Goal: Task Accomplishment & Management: Manage account settings

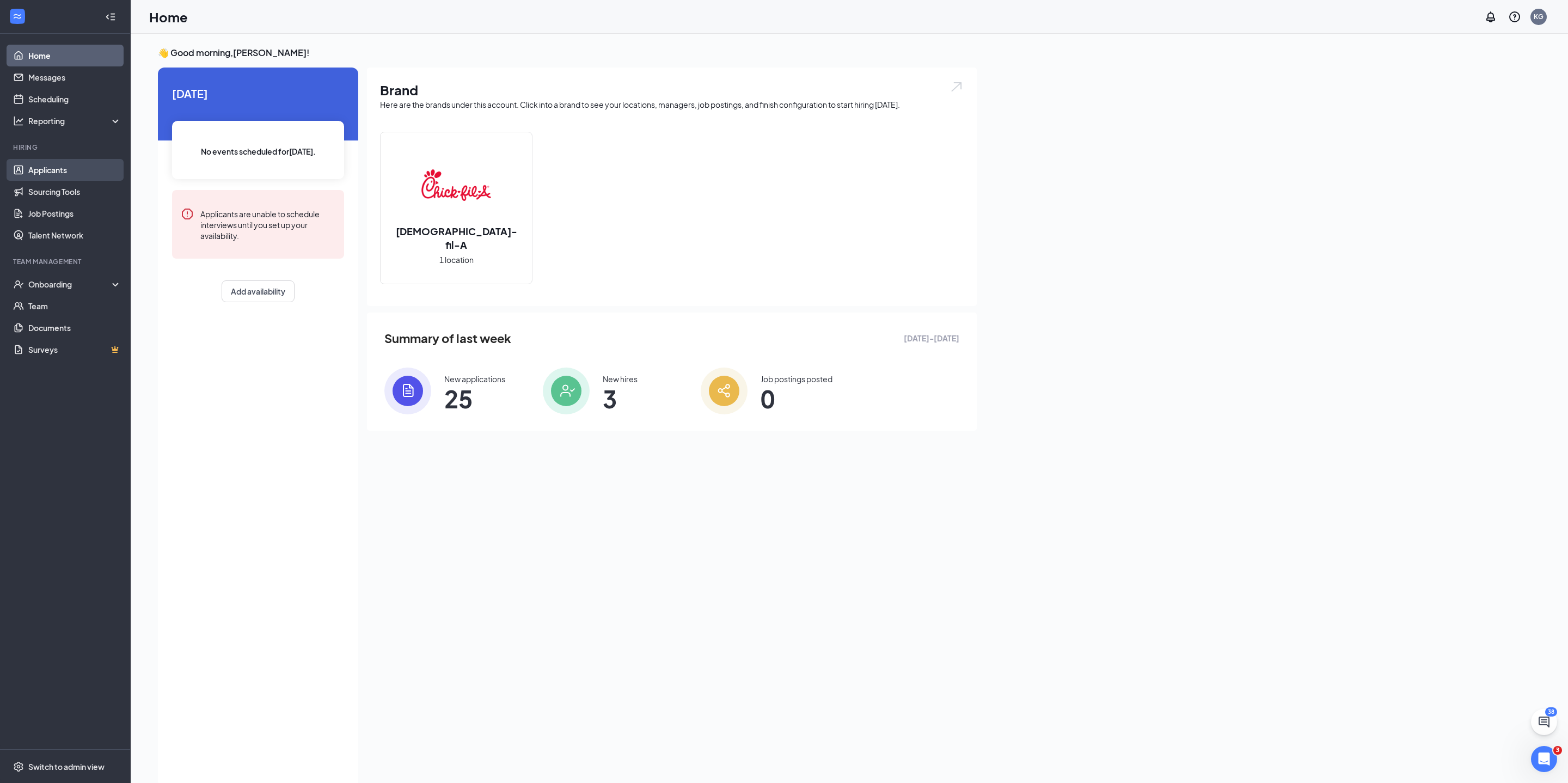
click at [51, 168] on link "Applicants" at bounding box center [75, 169] width 93 height 21
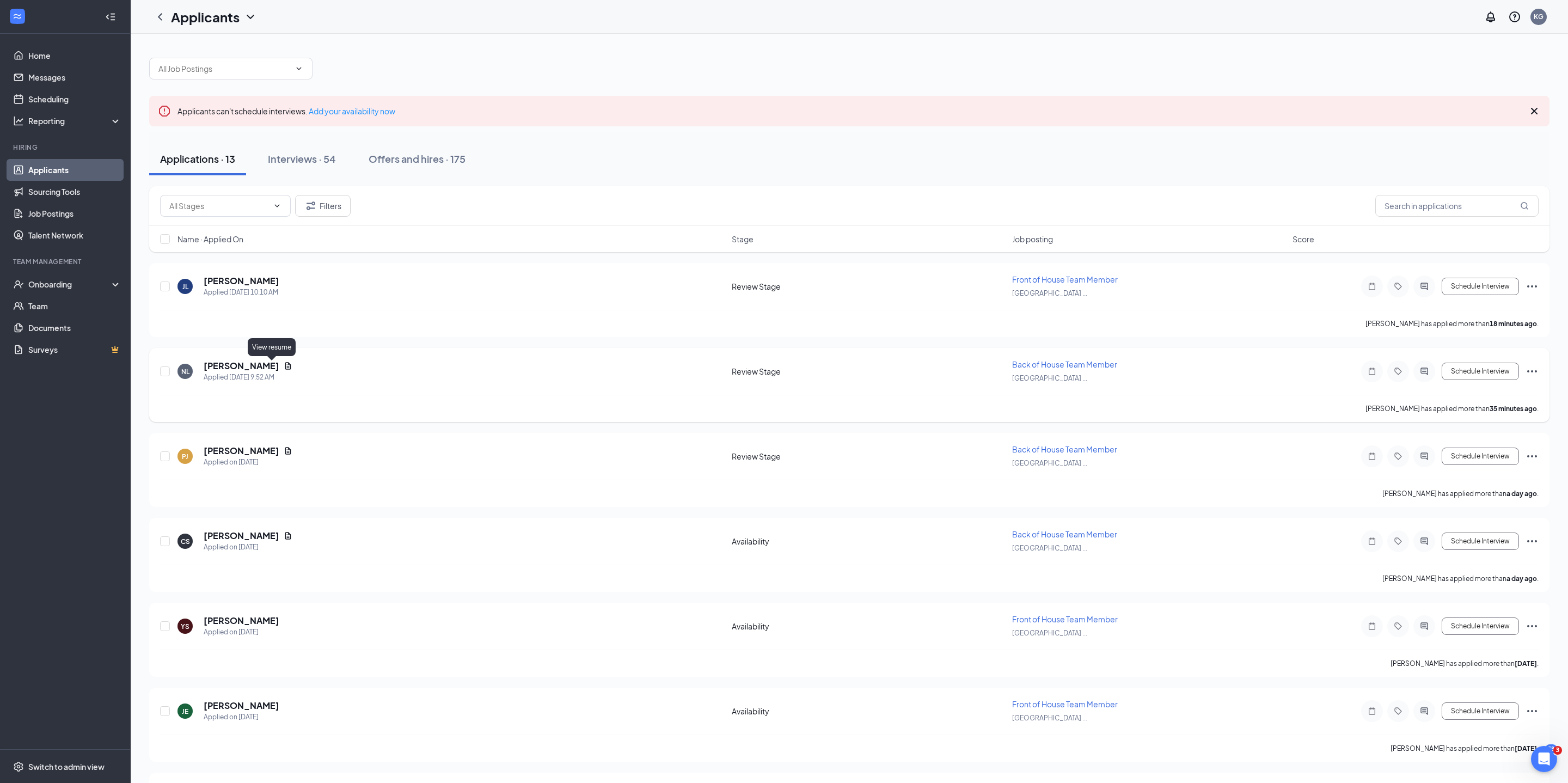
click at [285, 367] on icon "Document" at bounding box center [288, 366] width 6 height 7
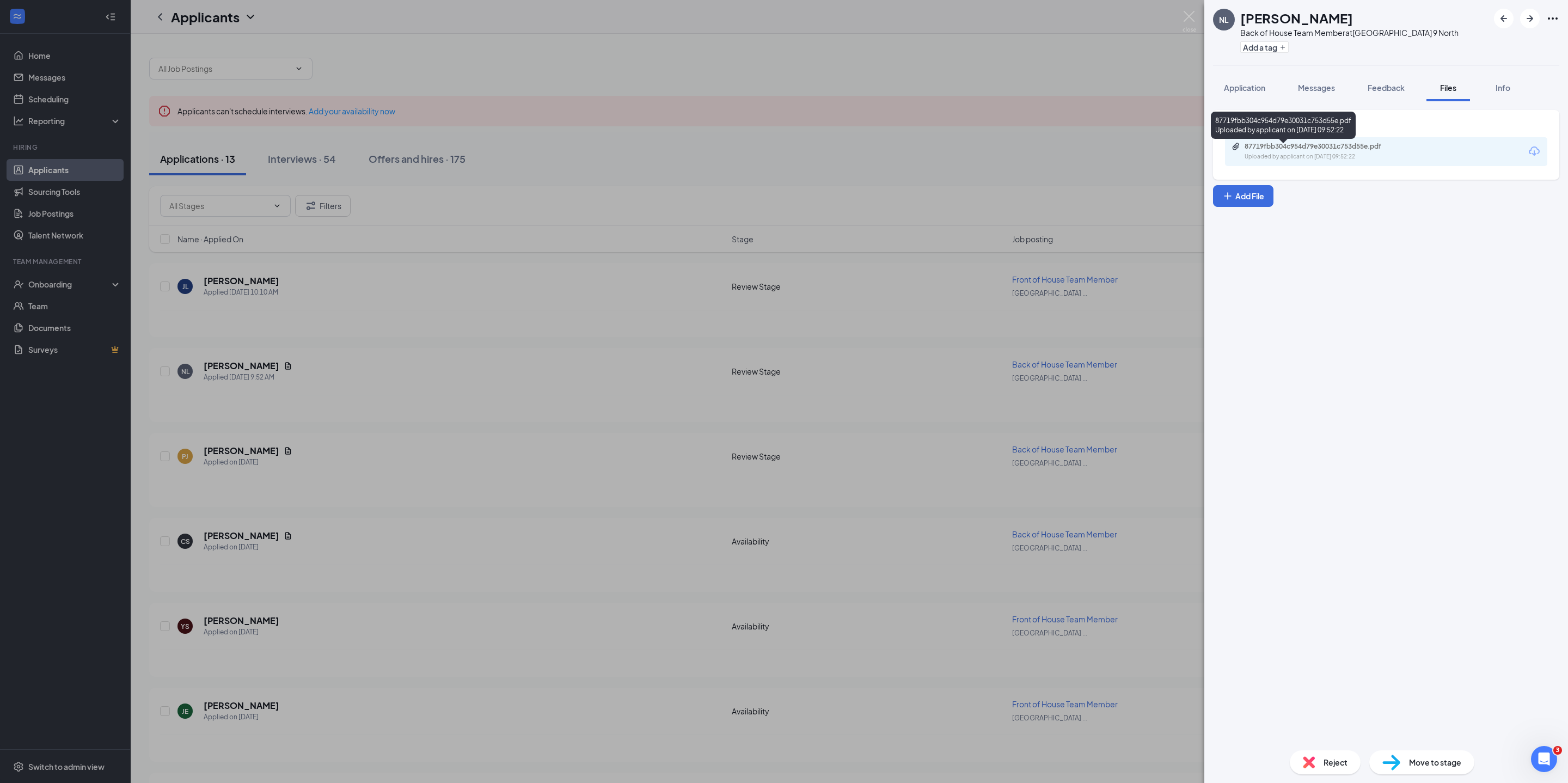
click at [1279, 161] on div "87719fbb304c954d79e30031c753d55e.pdf Uploaded by applicant on [DATE] 09:52:22" at bounding box center [1320, 152] width 176 height 19
click at [1188, 16] on img at bounding box center [1189, 21] width 13 height 21
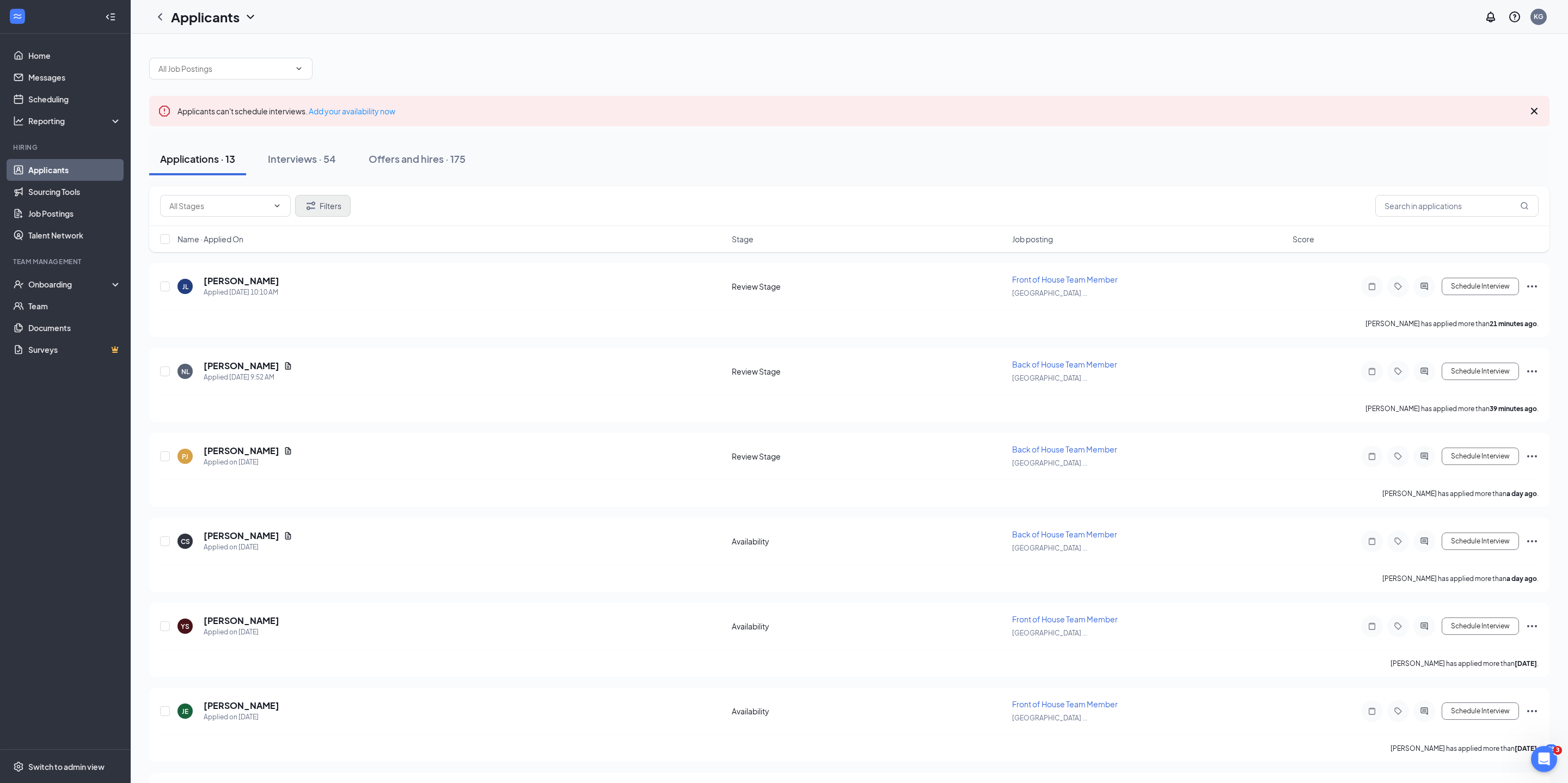
click at [322, 203] on button "Filters" at bounding box center [323, 205] width 56 height 21
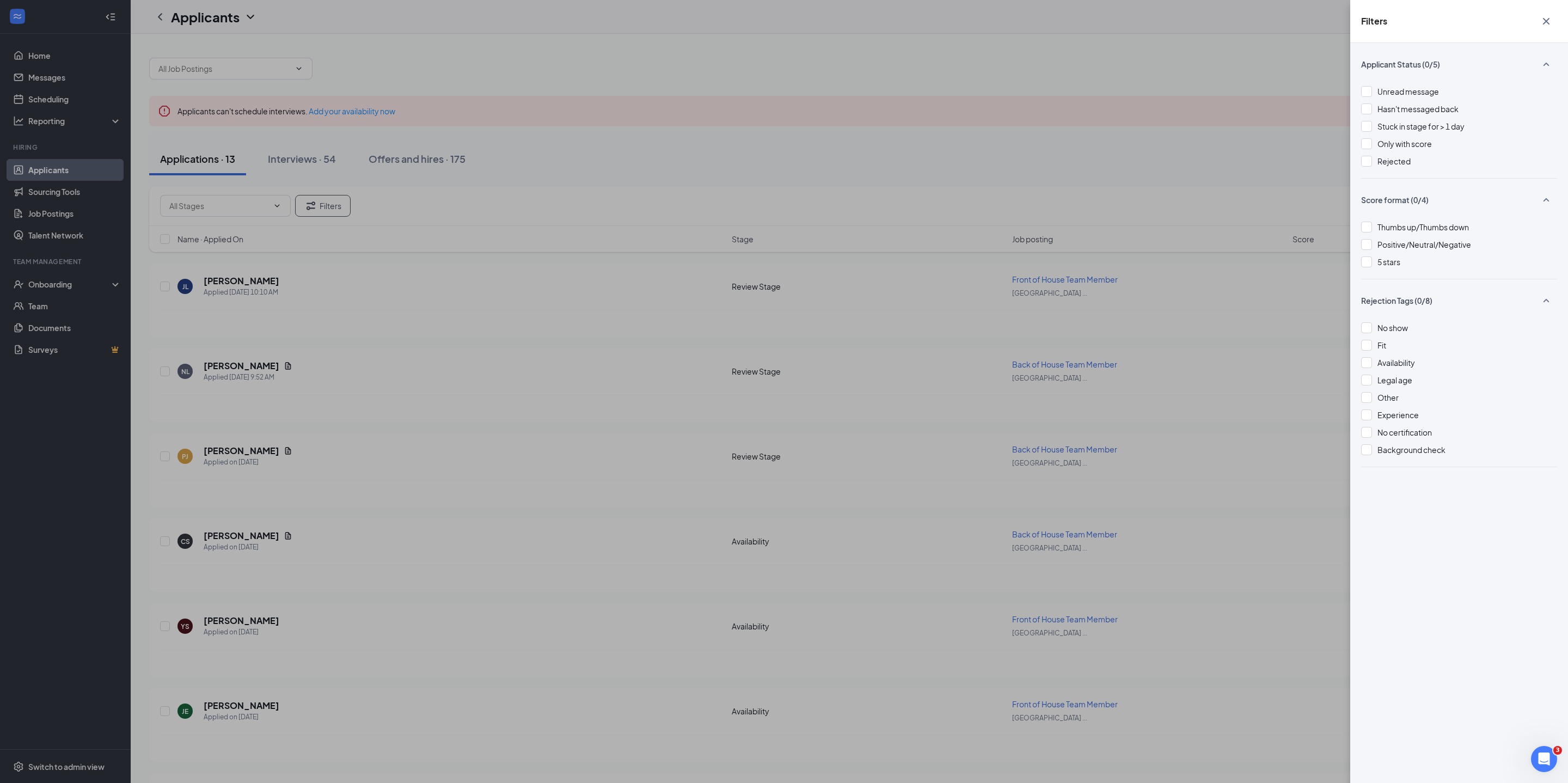
click at [925, 56] on div "Filters Applicant Status (0/5) Unread message Hasn't messaged back Stuck in sta…" at bounding box center [784, 392] width 1568 height 783
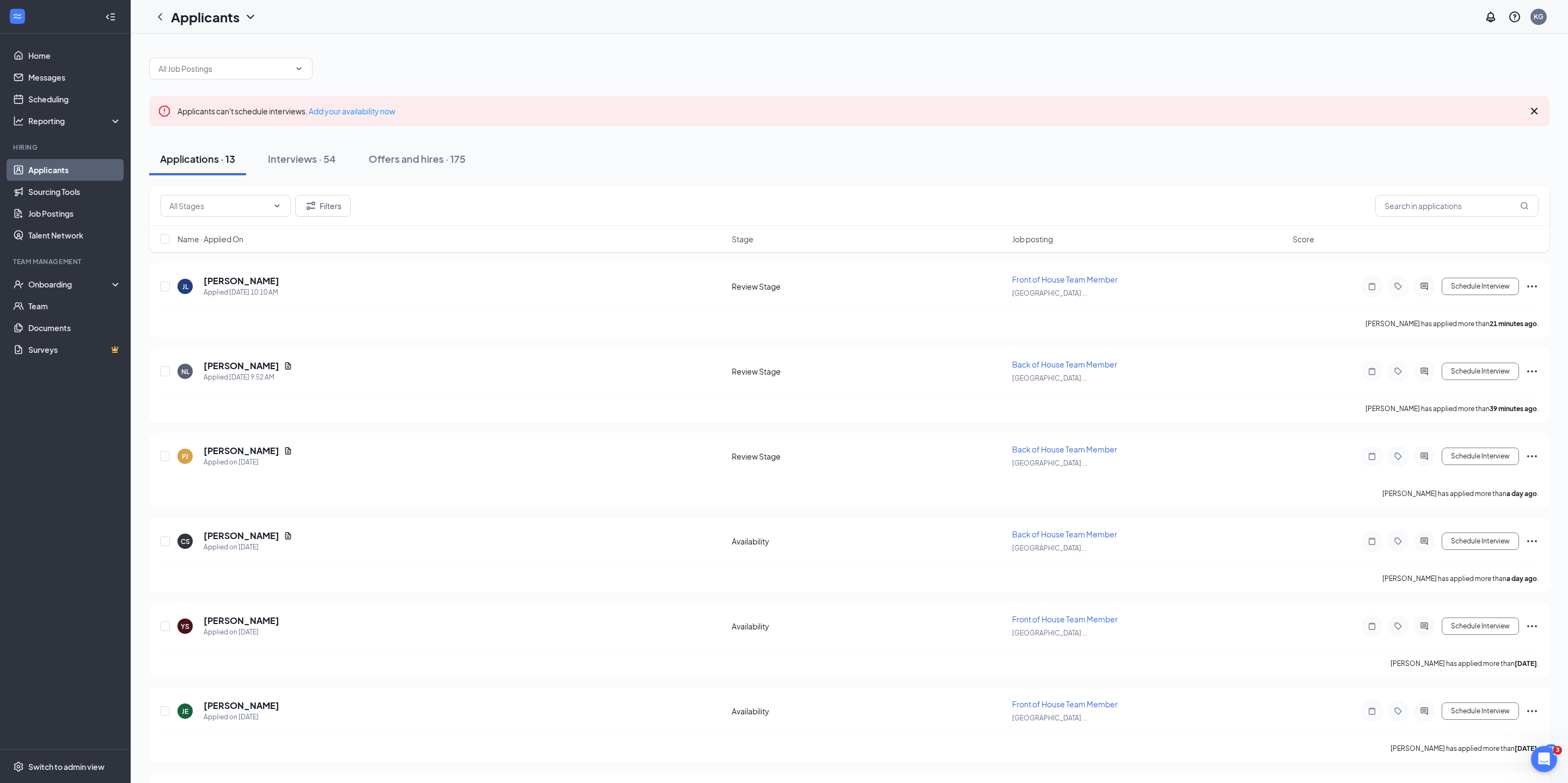
click at [378, 346] on div "[PERSON_NAME] Applied [DATE] 10:10 AM Review Stage Front of House Team Member […" at bounding box center [850, 682] width 1401 height 839
click at [321, 215] on button "Filters" at bounding box center [323, 205] width 56 height 21
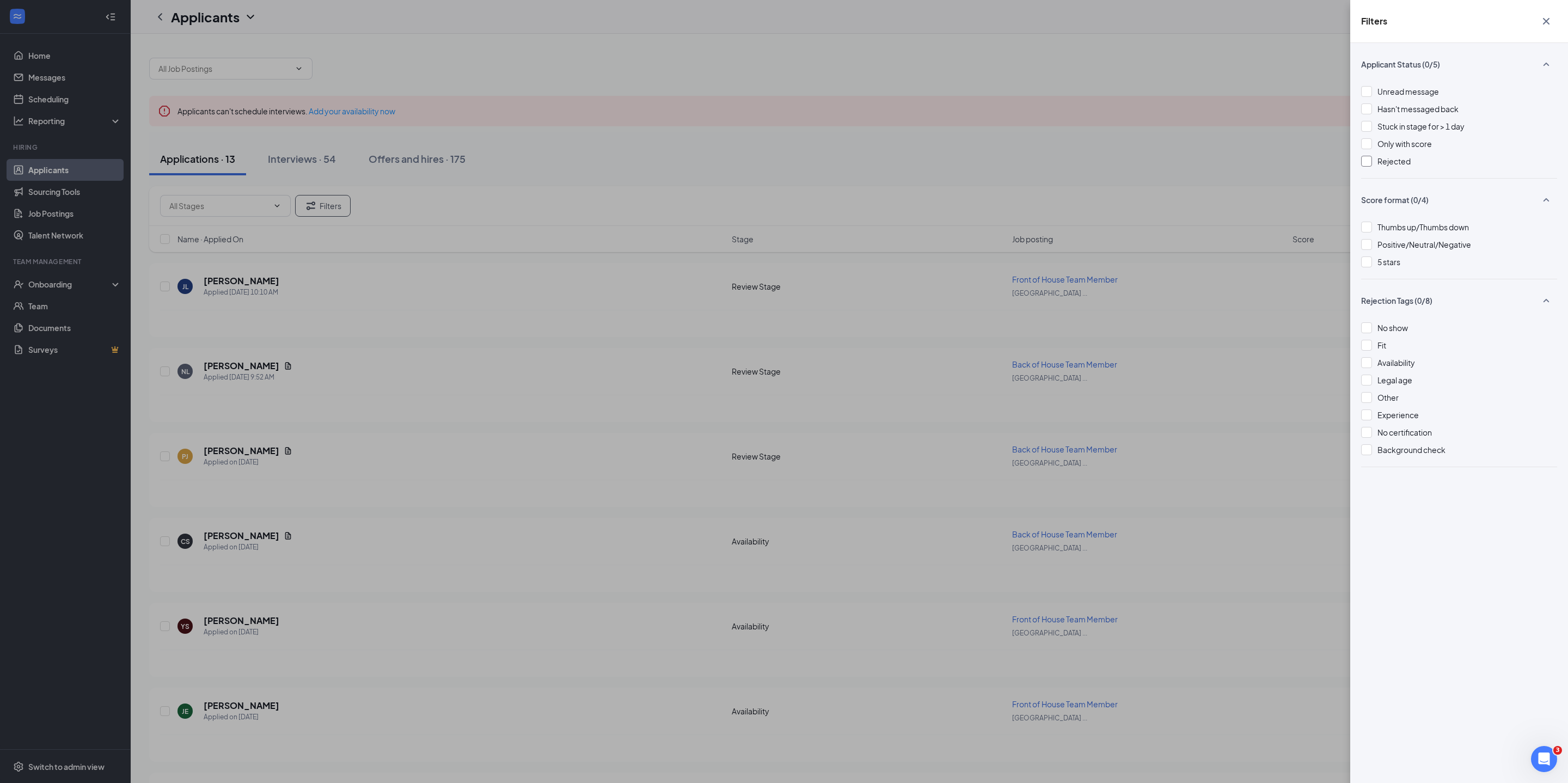
click at [1368, 167] on div at bounding box center [1367, 161] width 11 height 11
click at [1368, 386] on div at bounding box center [1367, 380] width 11 height 11
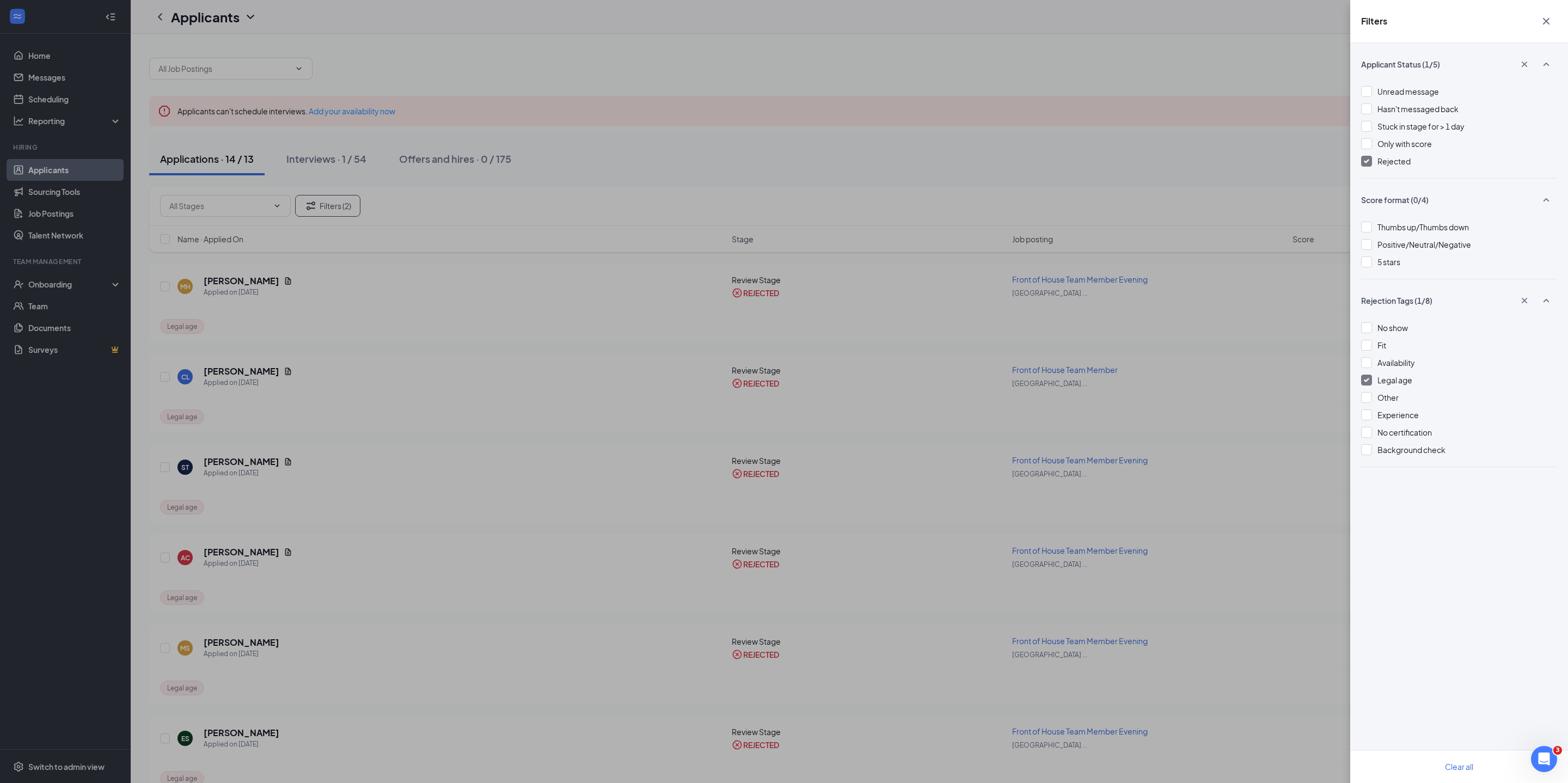
click at [1368, 382] on img at bounding box center [1366, 380] width 5 height 4
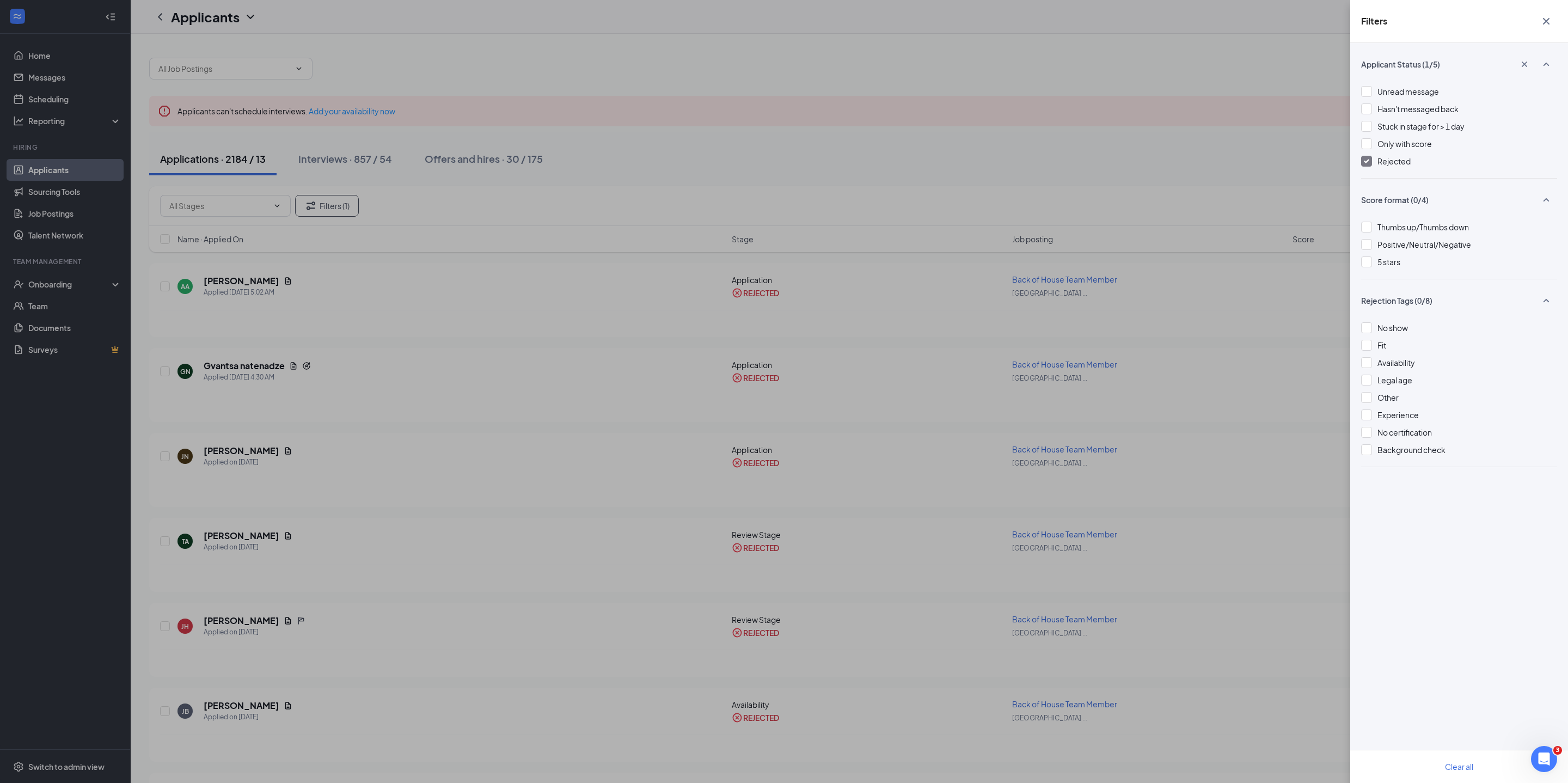
click at [1269, 169] on div "Filters Applicant Status (1/5) Unread message Hasn't messaged back Stuck in sta…" at bounding box center [784, 392] width 1568 height 783
click at [1544, 21] on icon "Cross" at bounding box center [1547, 21] width 13 height 13
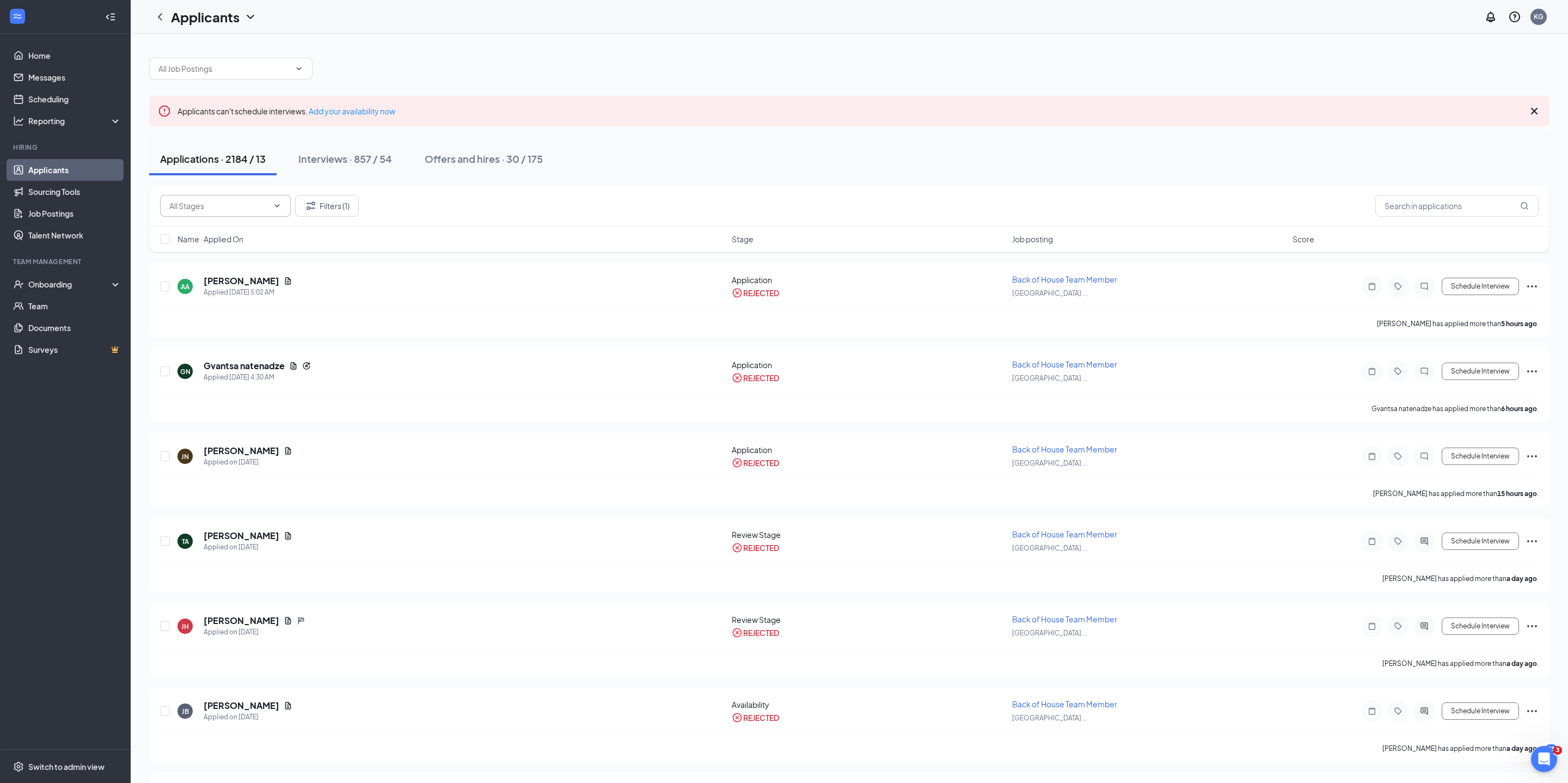
click at [272, 206] on icon "ChevronDown" at bounding box center [277, 206] width 9 height 9
click at [272, 205] on icon "ChevronUp" at bounding box center [277, 206] width 9 height 9
click at [298, 69] on icon "ChevronDown" at bounding box center [299, 68] width 5 height 3
click at [254, 123] on div "Back of House Team Member ([GEOGRAPHIC_DATA] Route 9 North)" at bounding box center [230, 111] width 146 height 24
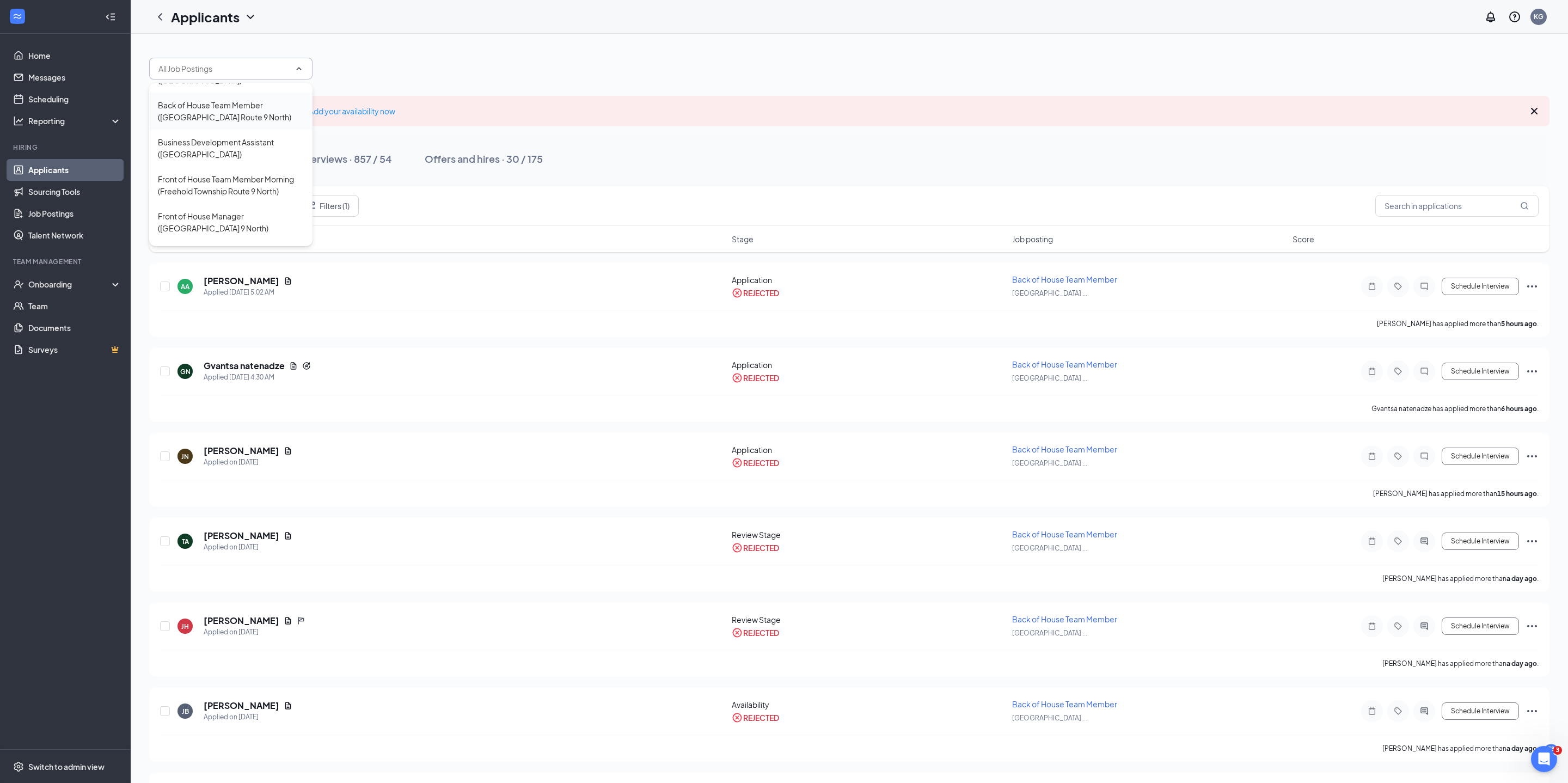
type input "Back of House Team Member ([GEOGRAPHIC_DATA] Route 9 North)"
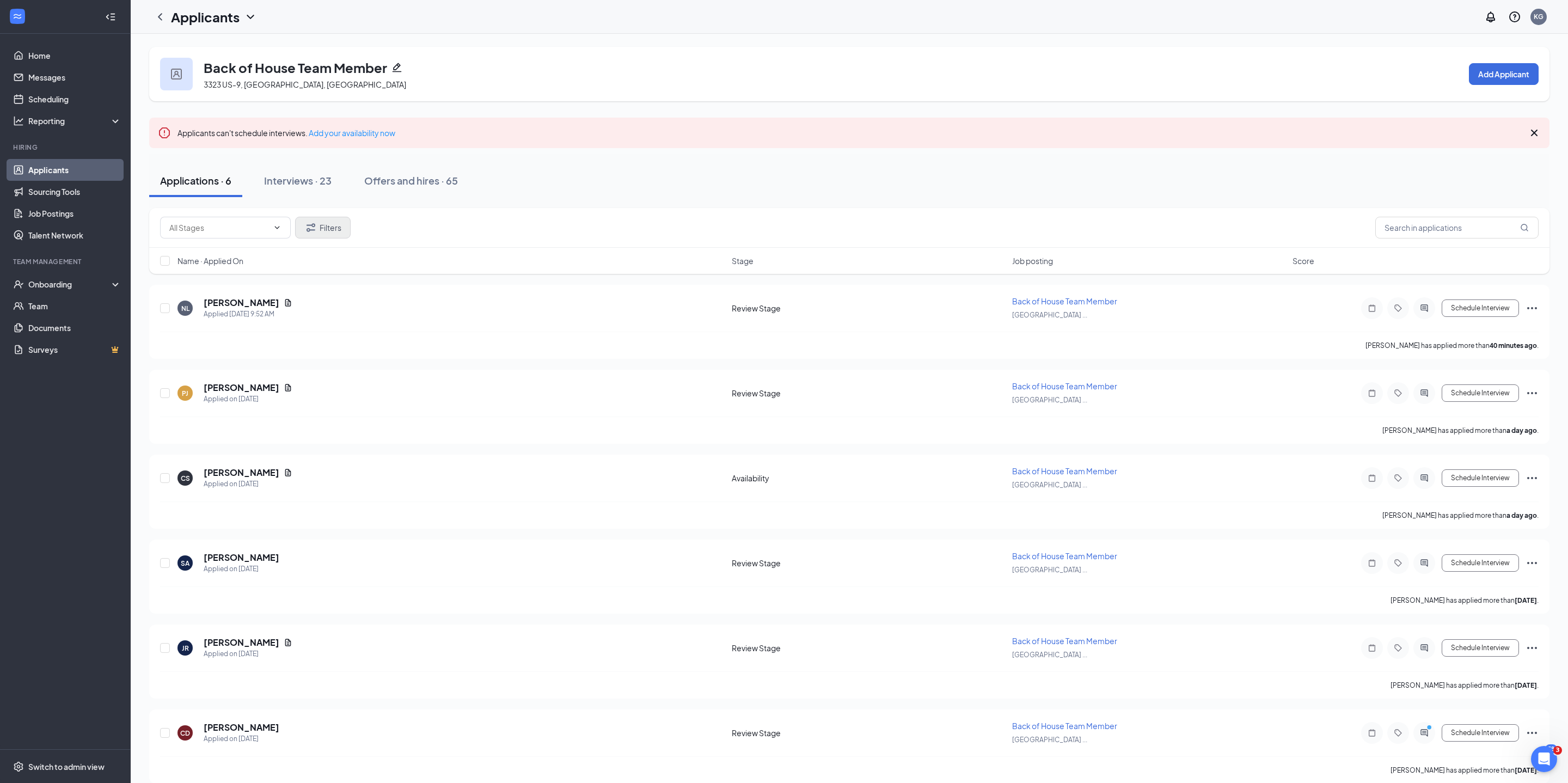
click at [347, 231] on button "Filters" at bounding box center [323, 227] width 56 height 21
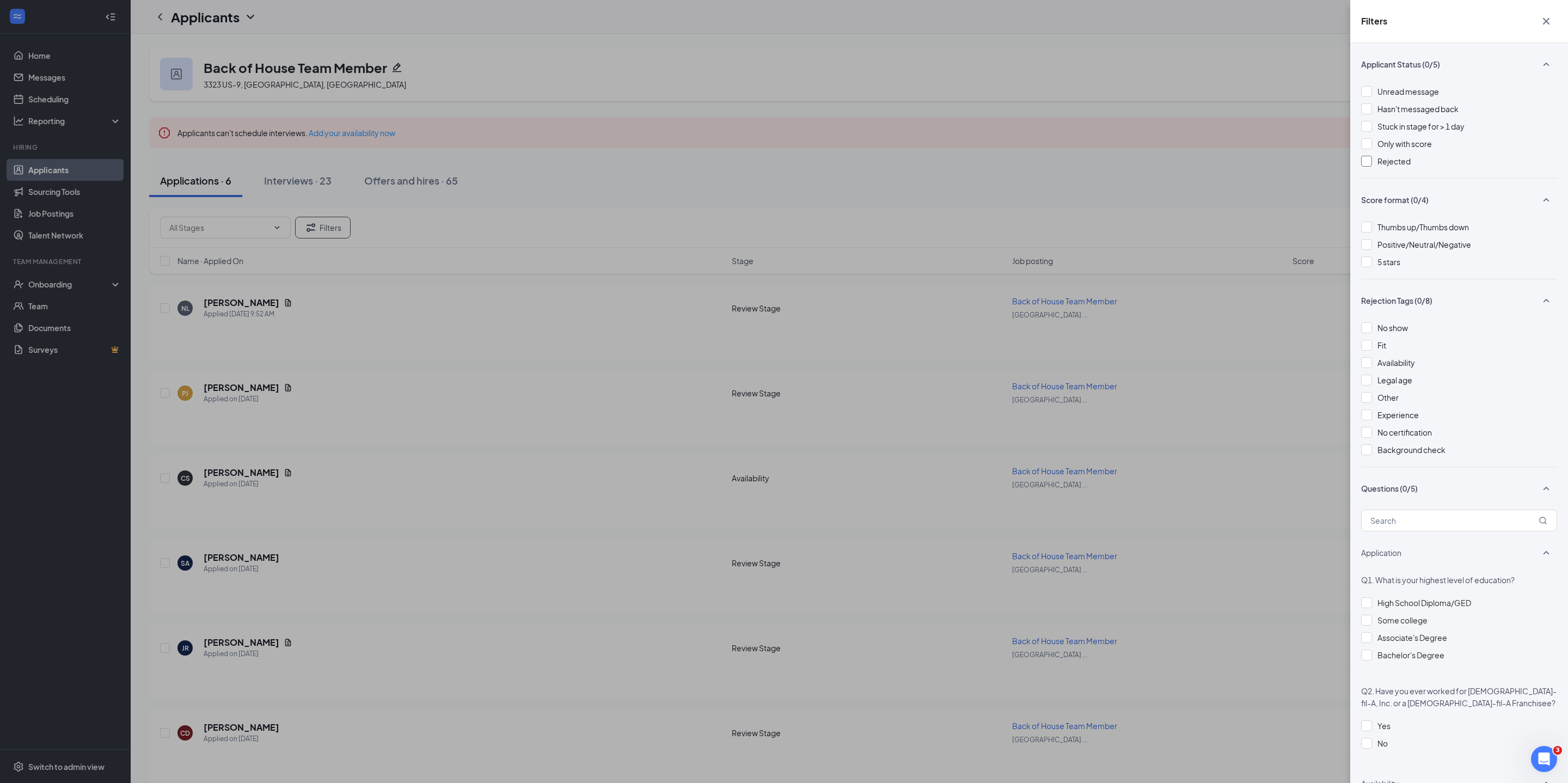
click at [1370, 167] on div at bounding box center [1367, 161] width 11 height 11
click at [1227, 174] on div "Filters Applicant Status (1/5) Unread message Hasn't messaged back Stuck in sta…" at bounding box center [784, 392] width 1568 height 783
click at [1549, 18] on icon "Cross" at bounding box center [1547, 21] width 13 height 13
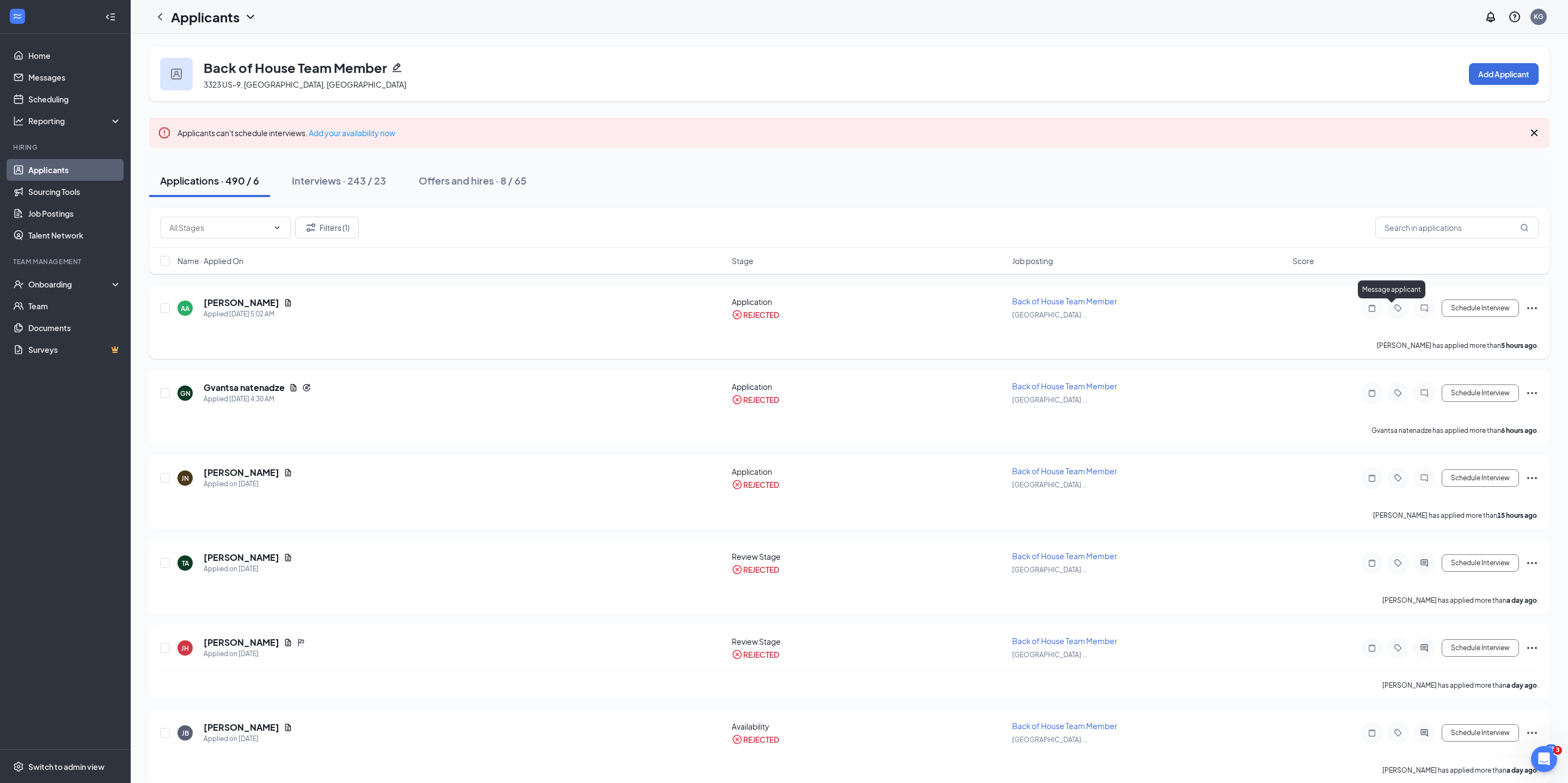
click at [1418, 308] on icon "ChatInactive" at bounding box center [1424, 308] width 13 height 9
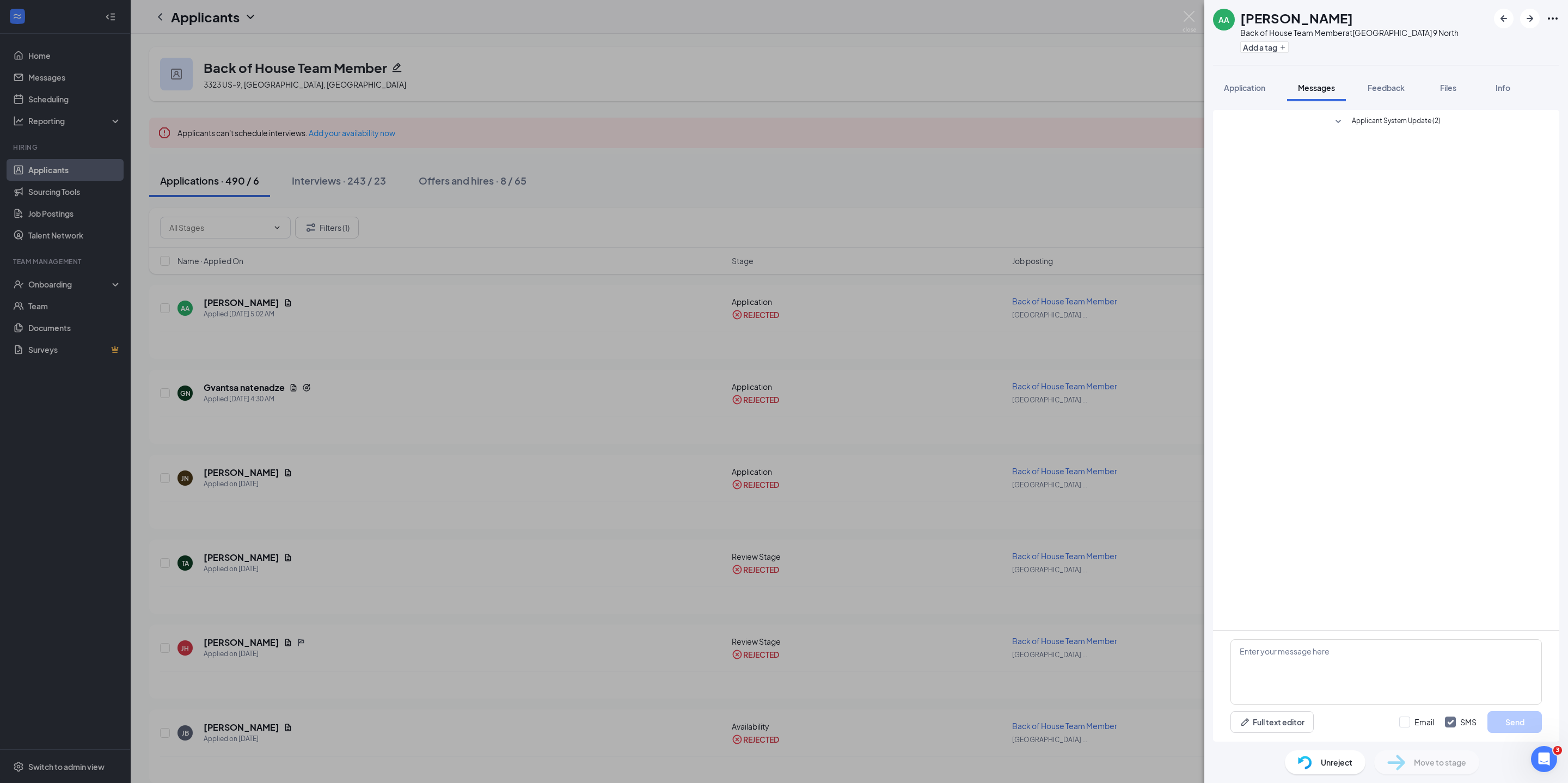
click at [1427, 129] on span "Applicant System Update (2)" at bounding box center [1396, 122] width 89 height 13
click at [1190, 16] on img at bounding box center [1189, 21] width 13 height 21
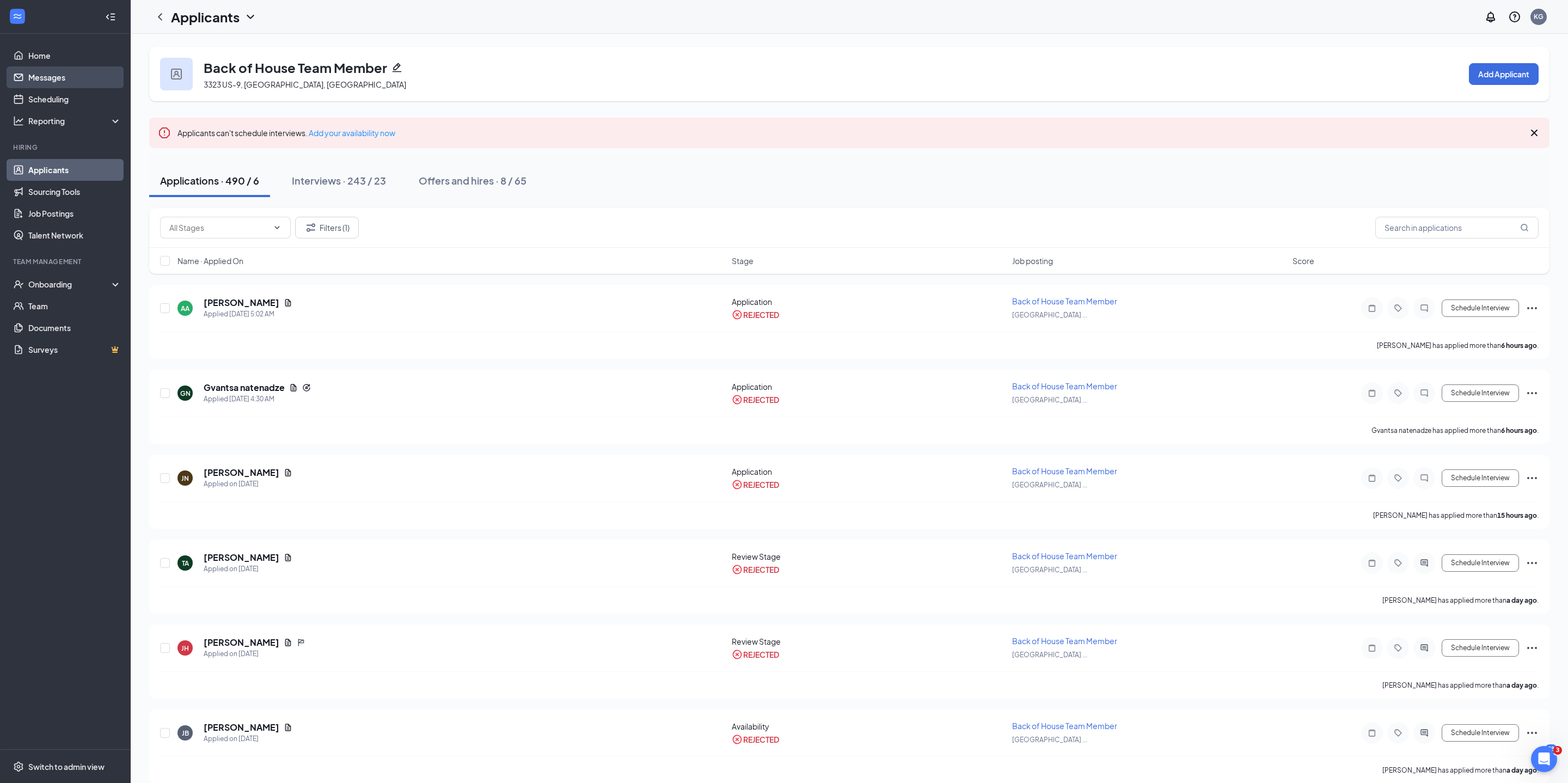
click at [56, 79] on link "Messages" at bounding box center [75, 77] width 93 height 21
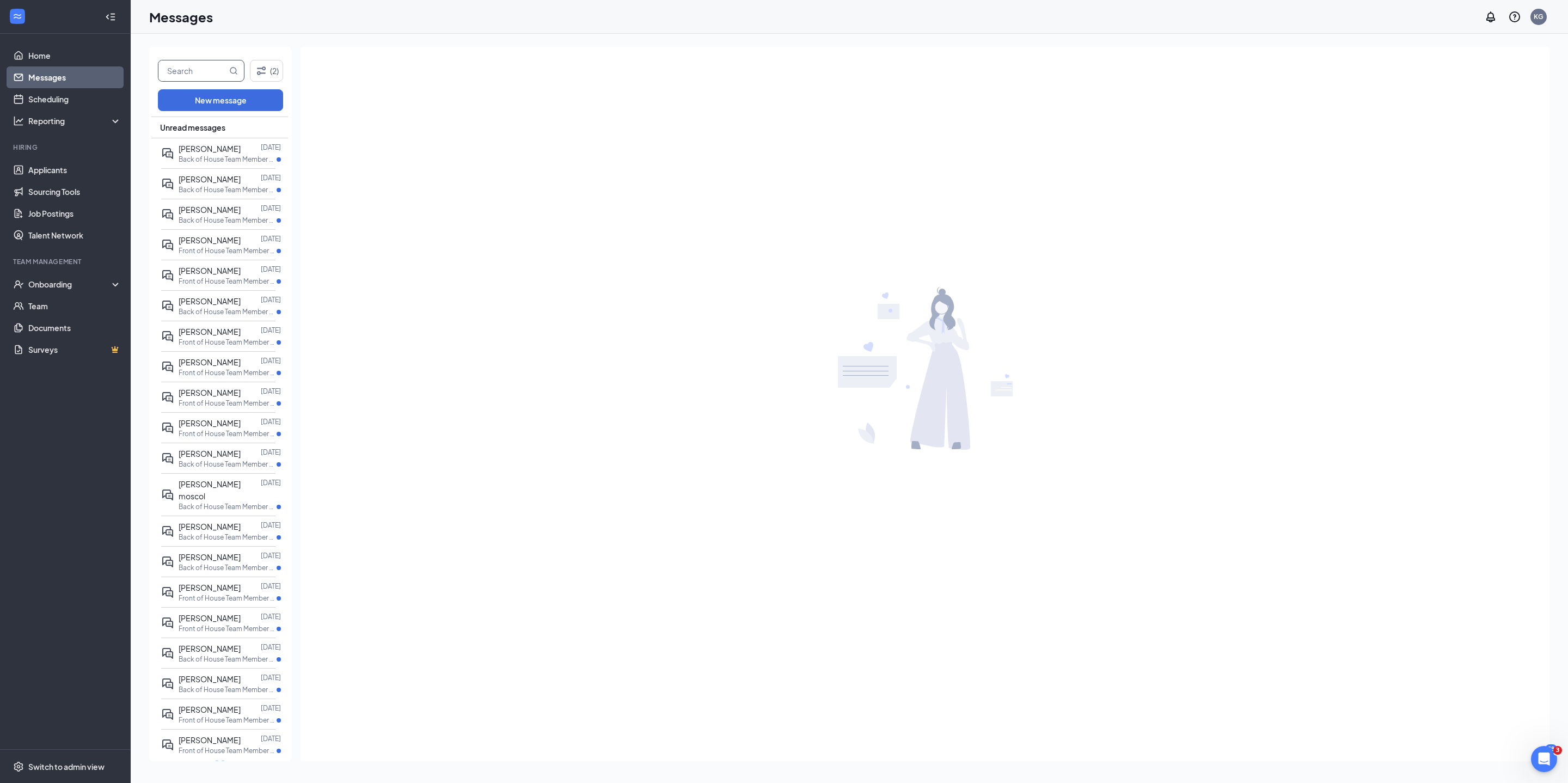
click at [217, 72] on input "text" at bounding box center [192, 71] width 69 height 21
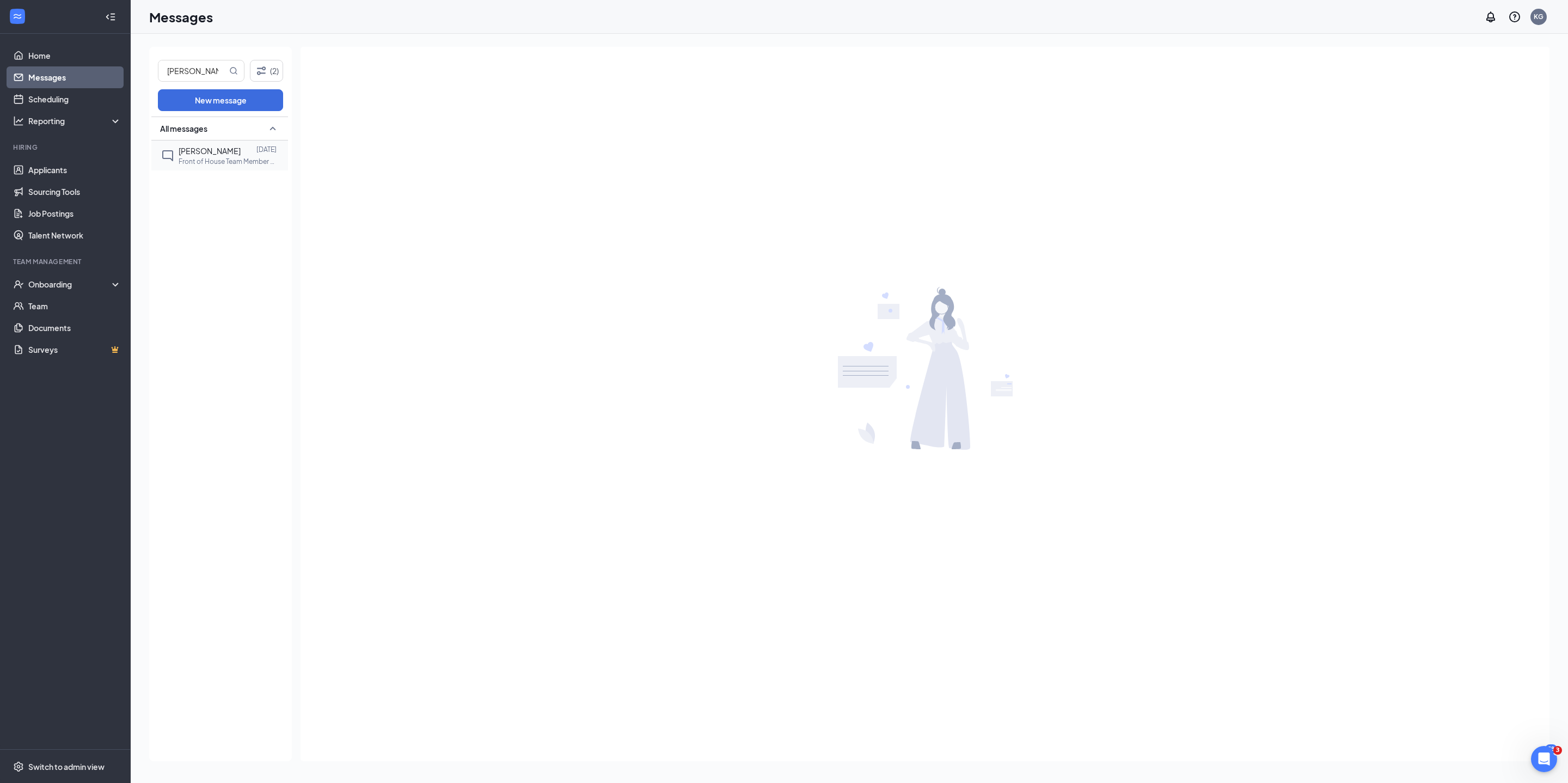
click at [201, 155] on span "[PERSON_NAME]" at bounding box center [210, 150] width 62 height 10
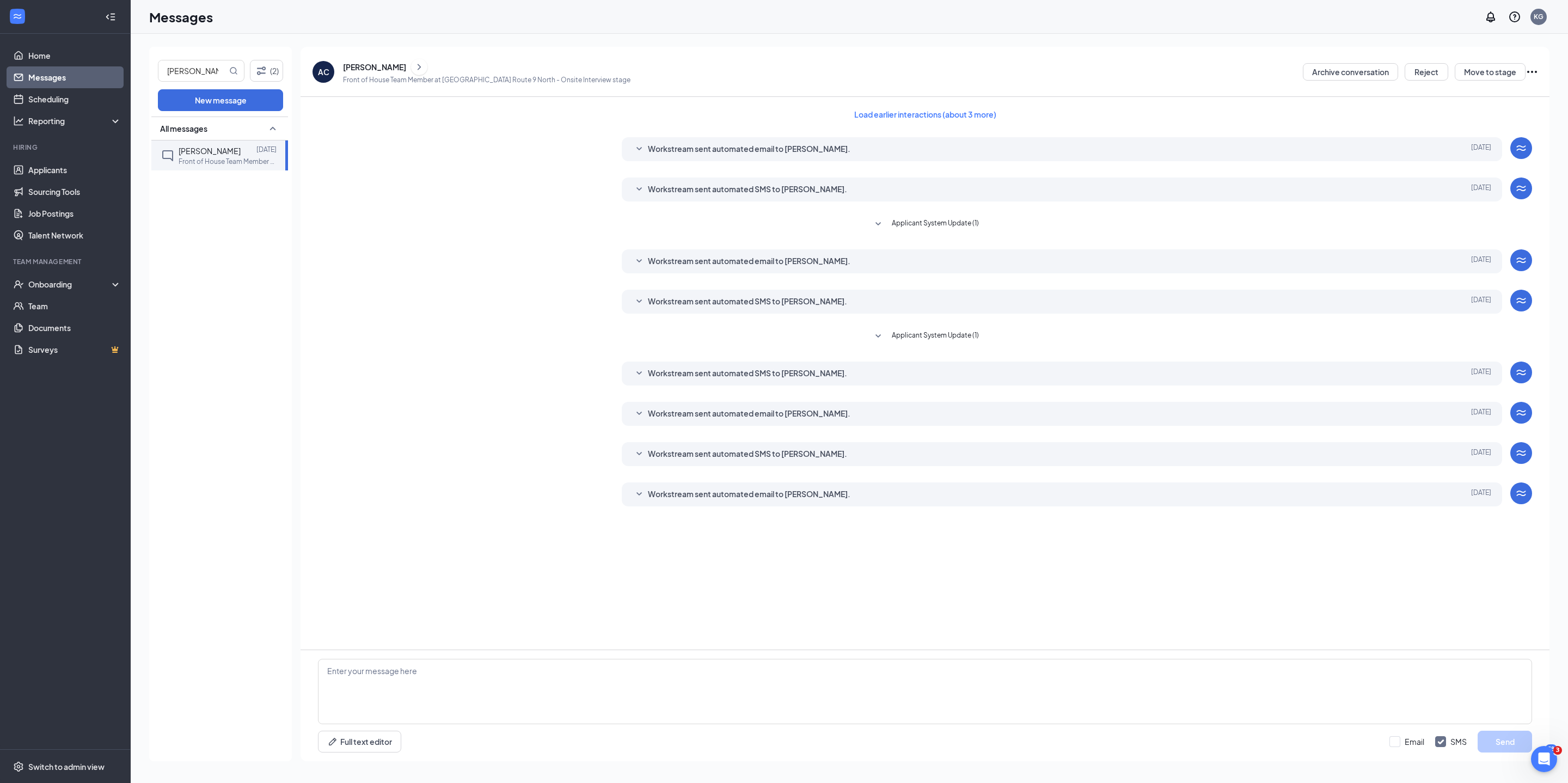
click at [648, 501] on span "Workstream sent automated email to [PERSON_NAME]." at bounding box center [749, 494] width 203 height 13
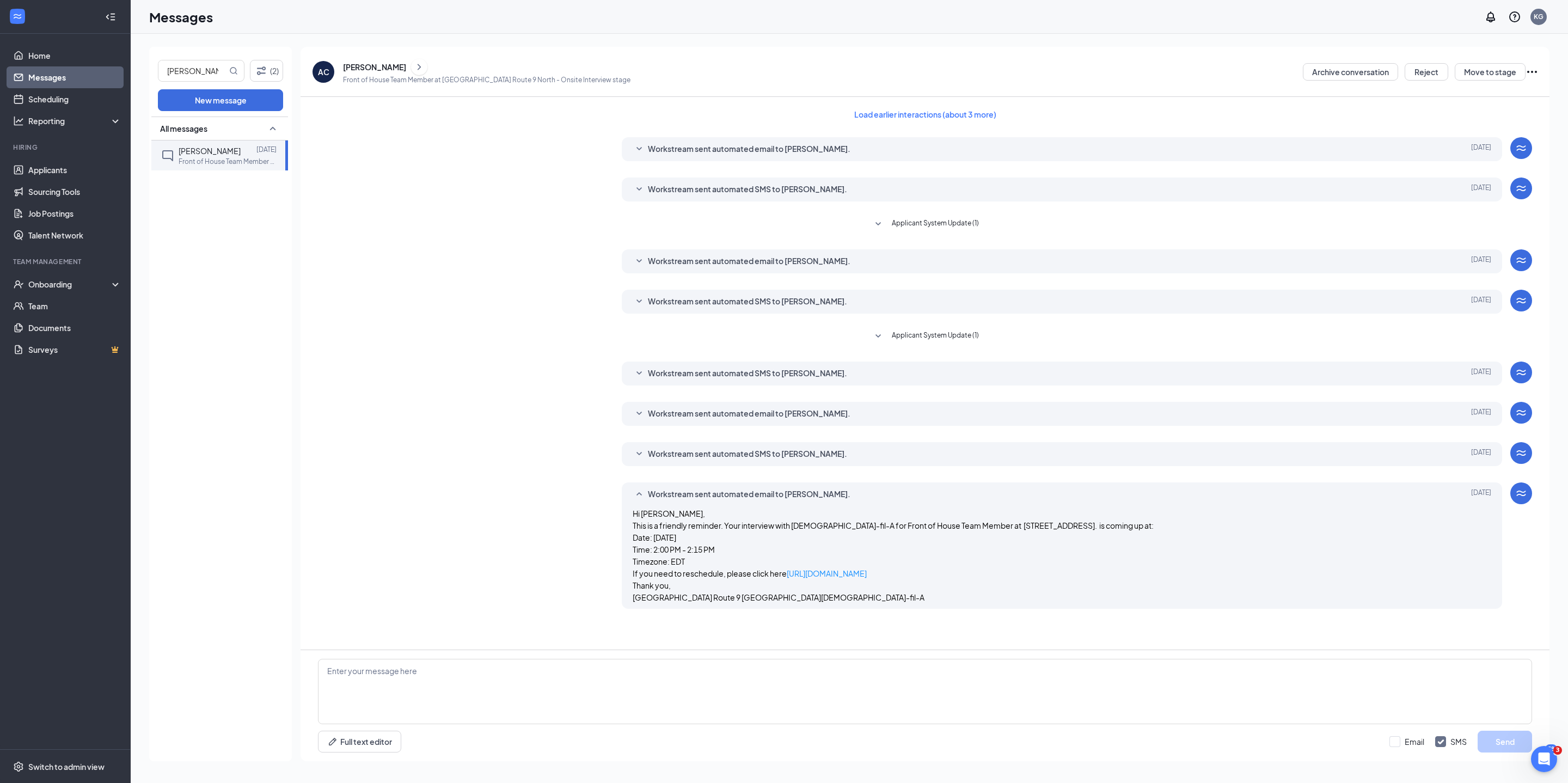
scroll to position [14, 0]
click at [44, 69] on link "Messages" at bounding box center [75, 77] width 93 height 21
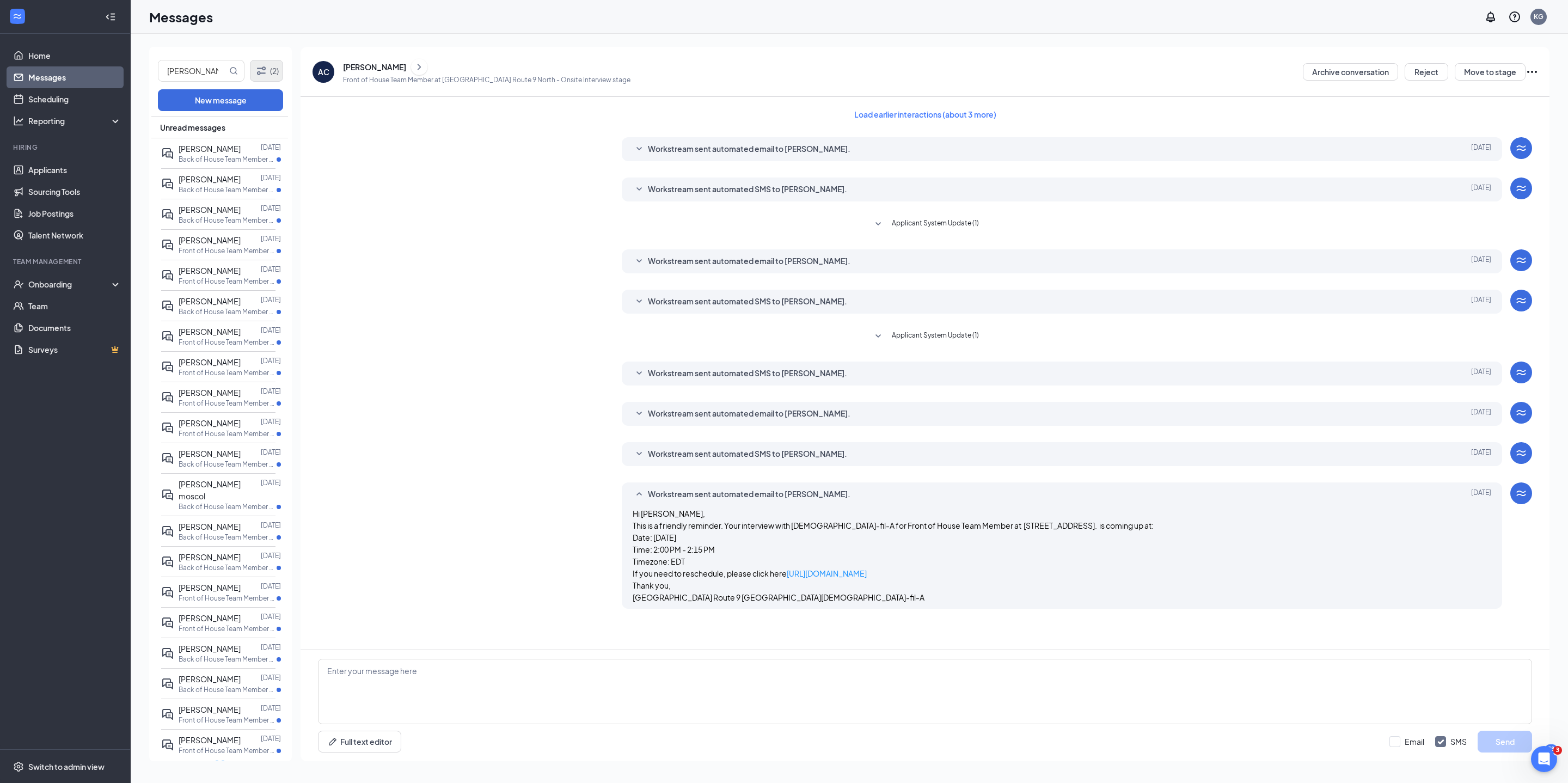
click at [271, 70] on button "(2)" at bounding box center [267, 70] width 33 height 21
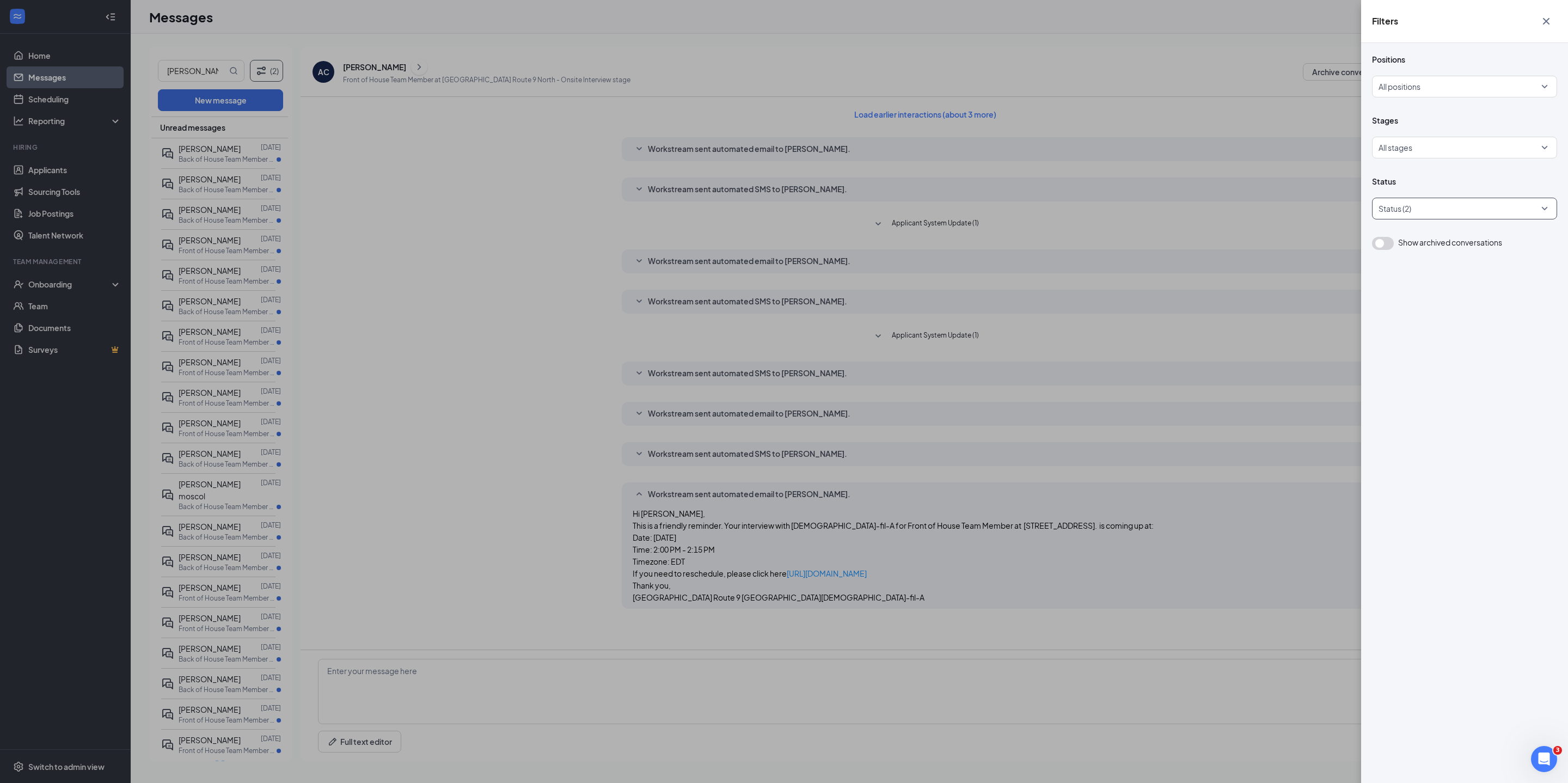
click at [1544, 210] on div "Status (2)" at bounding box center [1464, 208] width 185 height 21
click at [1390, 314] on div at bounding box center [1385, 317] width 10 height 10
click at [1549, 21] on icon "Cross" at bounding box center [1547, 21] width 13 height 13
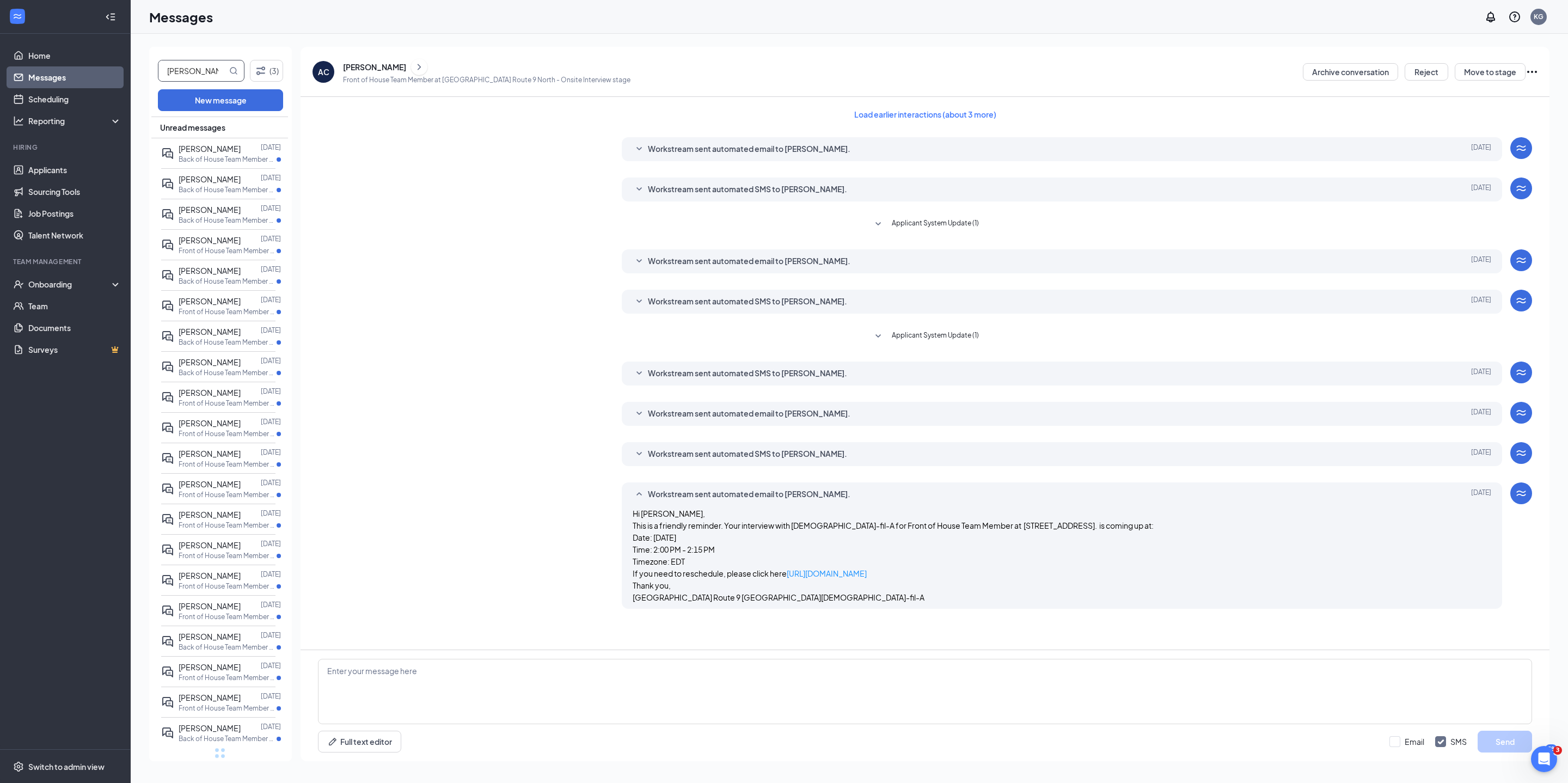
click at [229, 71] on icon "MagnifyingGlass" at bounding box center [234, 71] width 9 height 9
type input "a"
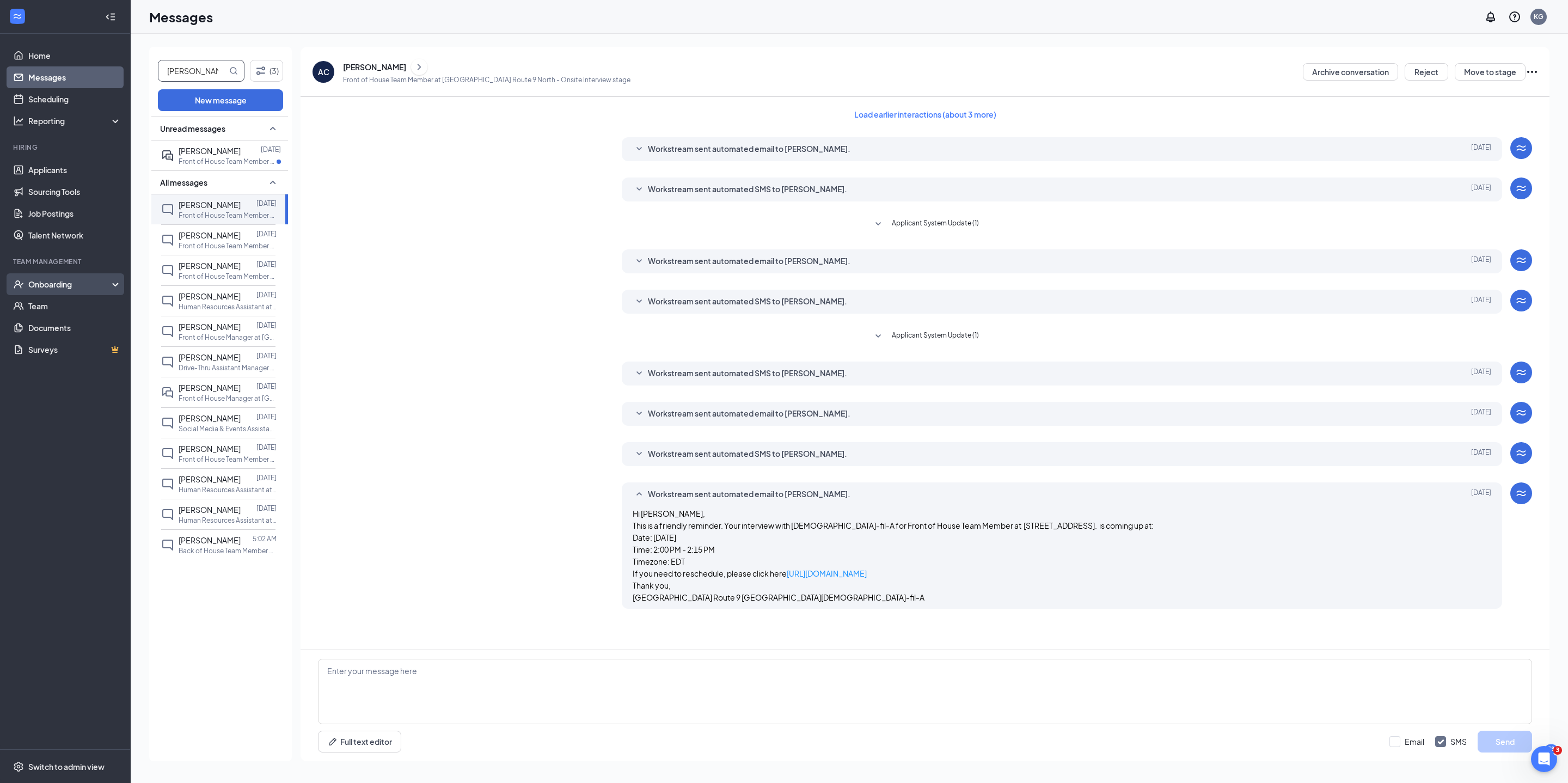
type input "[PERSON_NAME]"
click at [72, 284] on div "Onboarding" at bounding box center [70, 284] width 84 height 11
click at [65, 212] on link "Job Postings" at bounding box center [75, 213] width 93 height 21
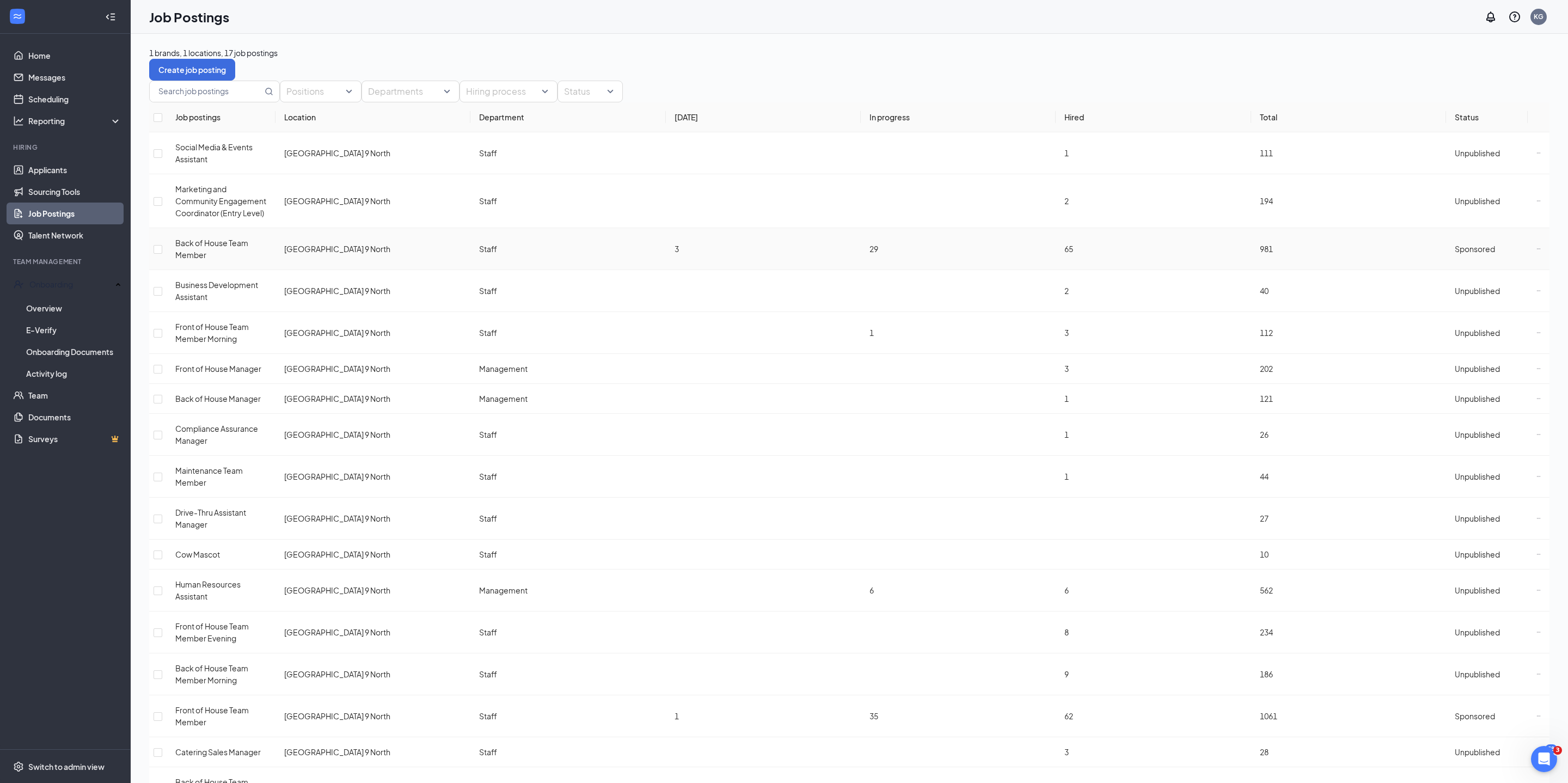
click at [1537, 249] on icon "Ellipses" at bounding box center [1538, 248] width 3 height 1
click at [874, 18] on div "Job Postings KG" at bounding box center [850, 17] width 1438 height 34
click at [53, 171] on link "Applicants" at bounding box center [75, 169] width 93 height 21
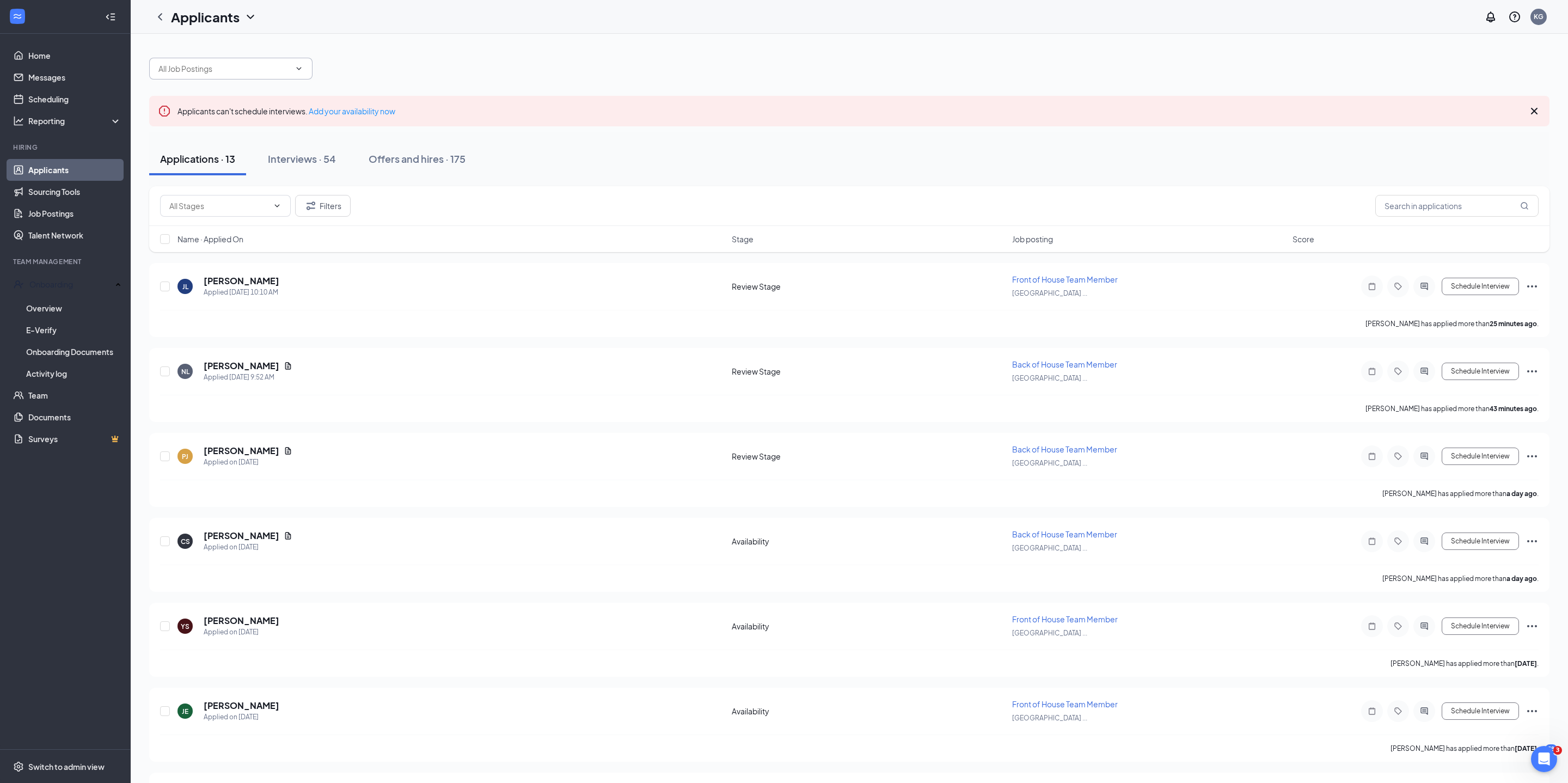
click at [298, 72] on icon "ChevronDown" at bounding box center [299, 69] width 9 height 9
click at [269, 111] on div "Back of House Team Member ([GEOGRAPHIC_DATA] Route 9 North)" at bounding box center [230, 99] width 146 height 24
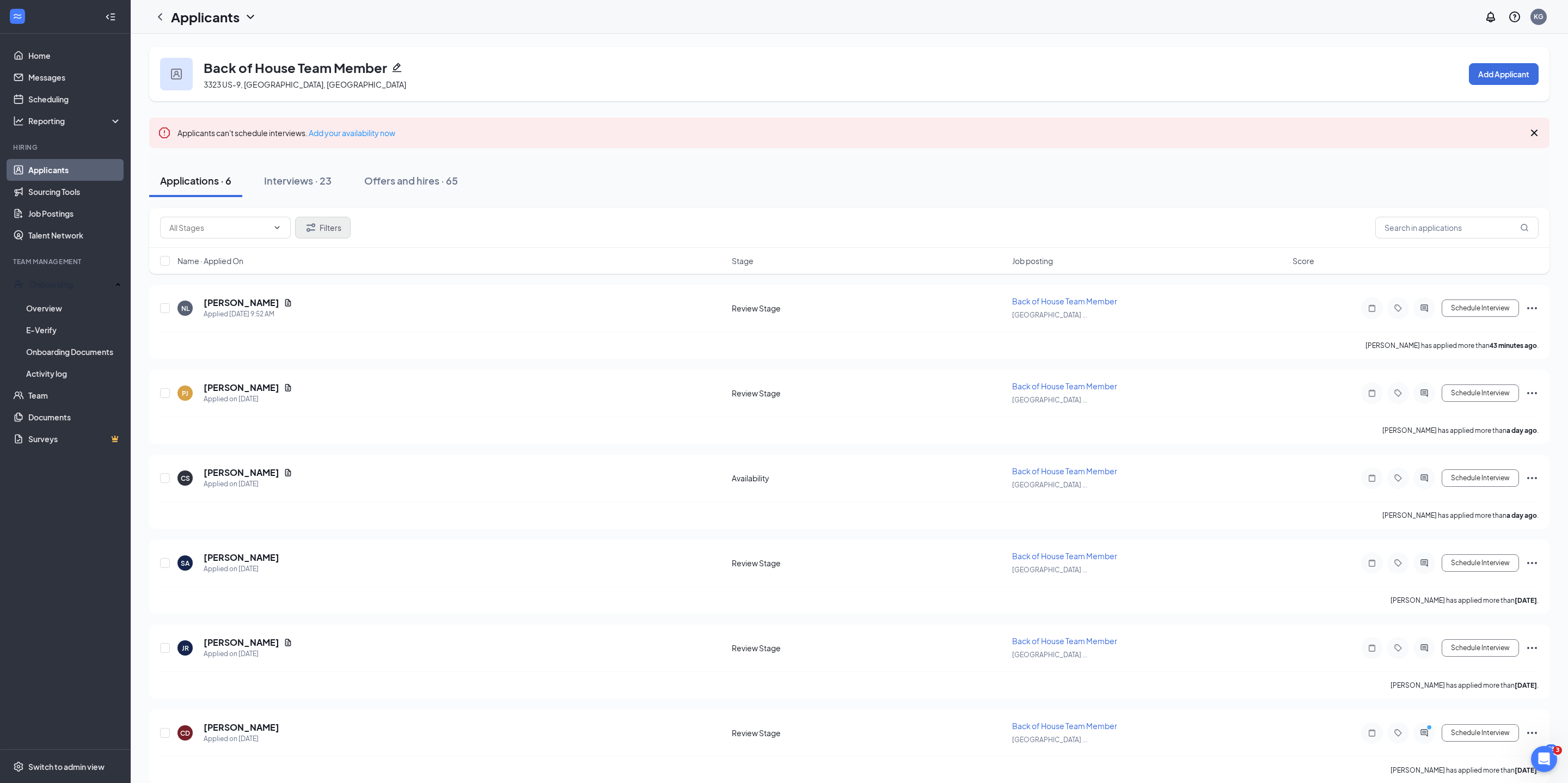
click at [343, 226] on button "Filters" at bounding box center [323, 227] width 56 height 21
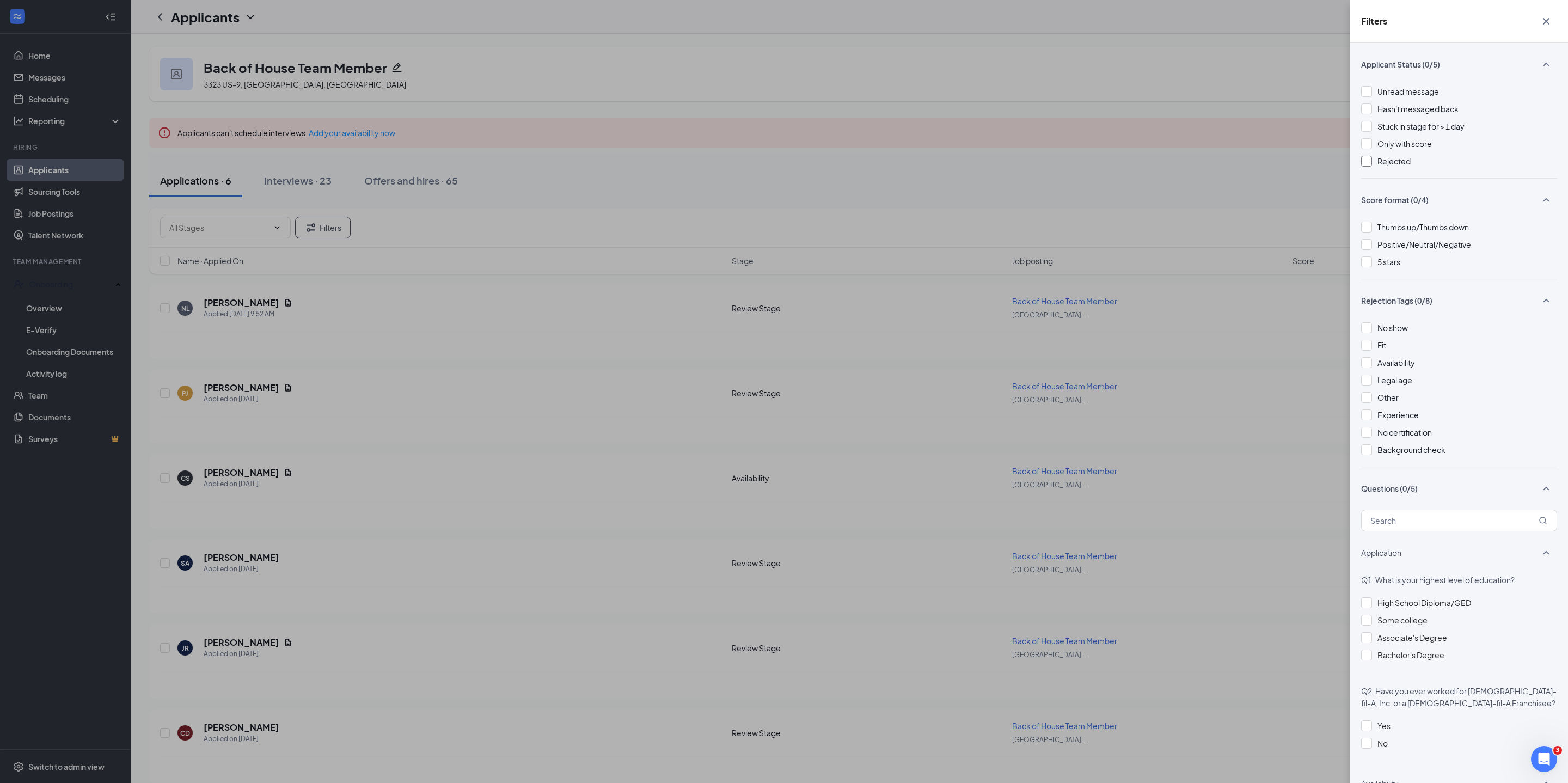
click at [1362, 167] on div at bounding box center [1367, 161] width 11 height 11
click at [1193, 204] on div "Filters Applicant Status (1/5) Unread message Hasn't messaged back Stuck in sta…" at bounding box center [784, 392] width 1568 height 783
click at [1552, 18] on icon "Cross" at bounding box center [1547, 21] width 13 height 13
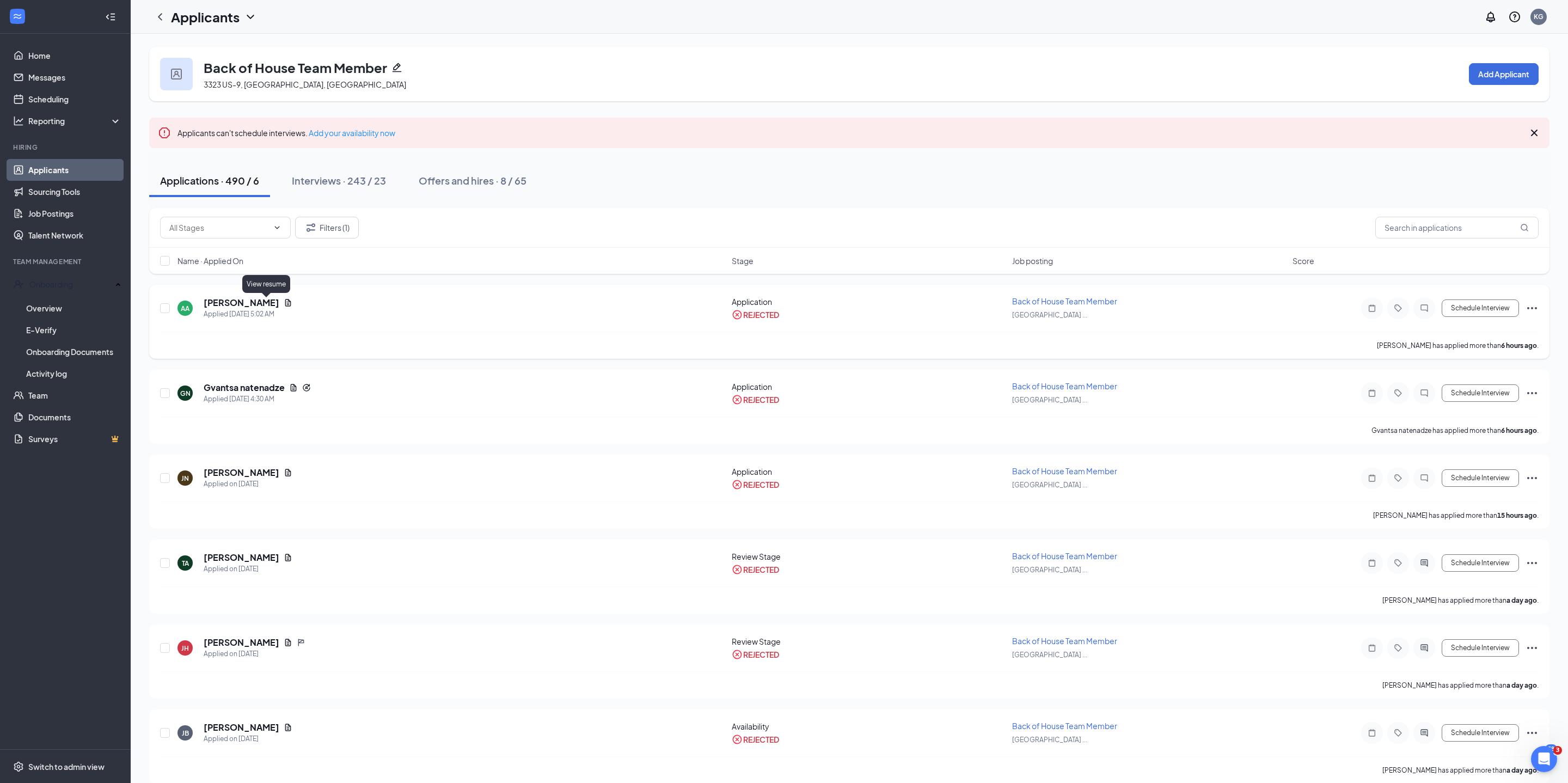
click at [285, 303] on icon "Document" at bounding box center [288, 303] width 6 height 7
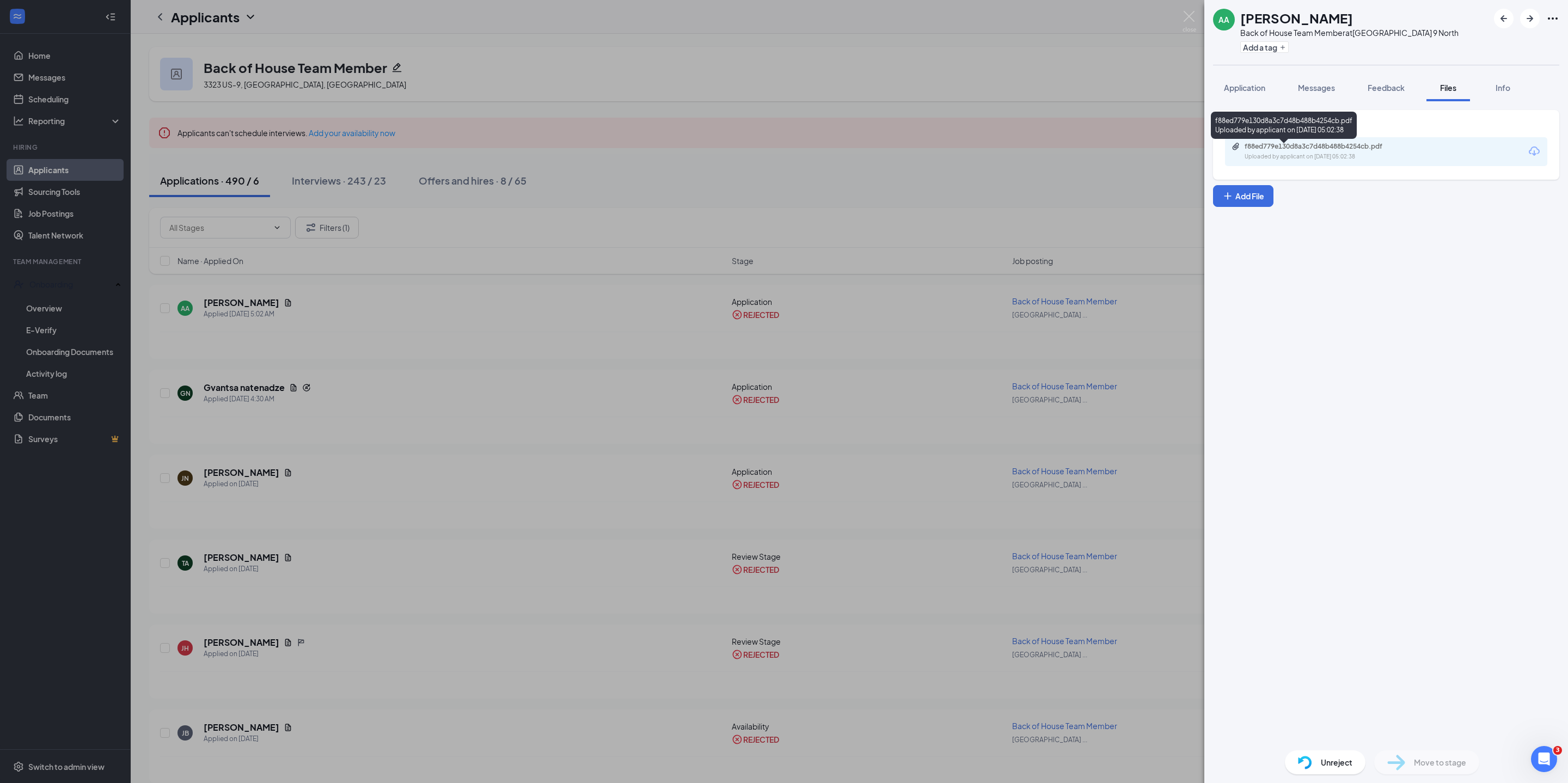
click at [1285, 151] on div "f88ed779e130d8a3c7d48b488b4254cb.pdf" at bounding box center [1321, 147] width 153 height 9
click at [1258, 93] on span "Application" at bounding box center [1244, 87] width 41 height 10
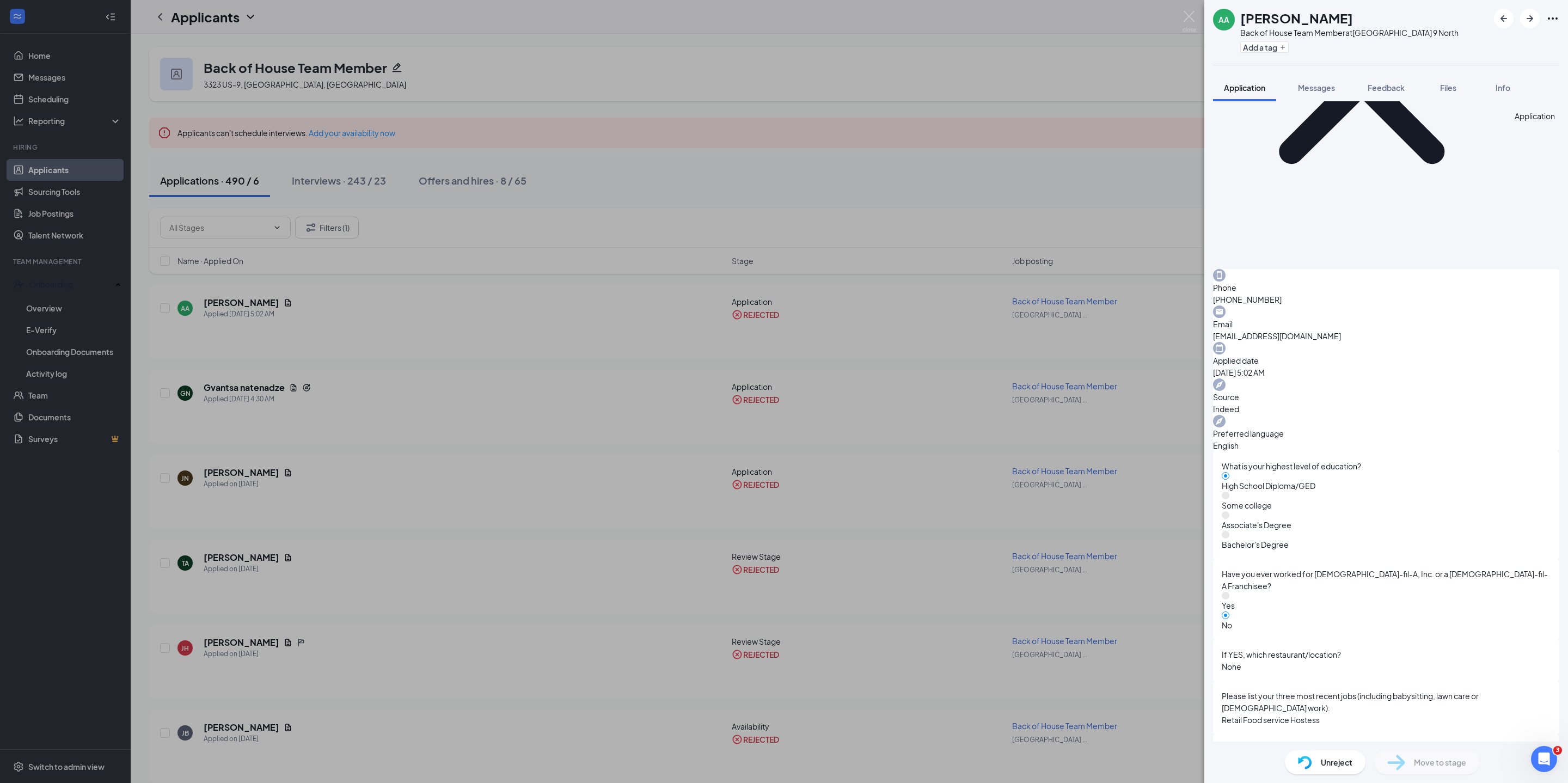
scroll to position [158, 0]
click at [1193, 19] on img at bounding box center [1189, 21] width 13 height 21
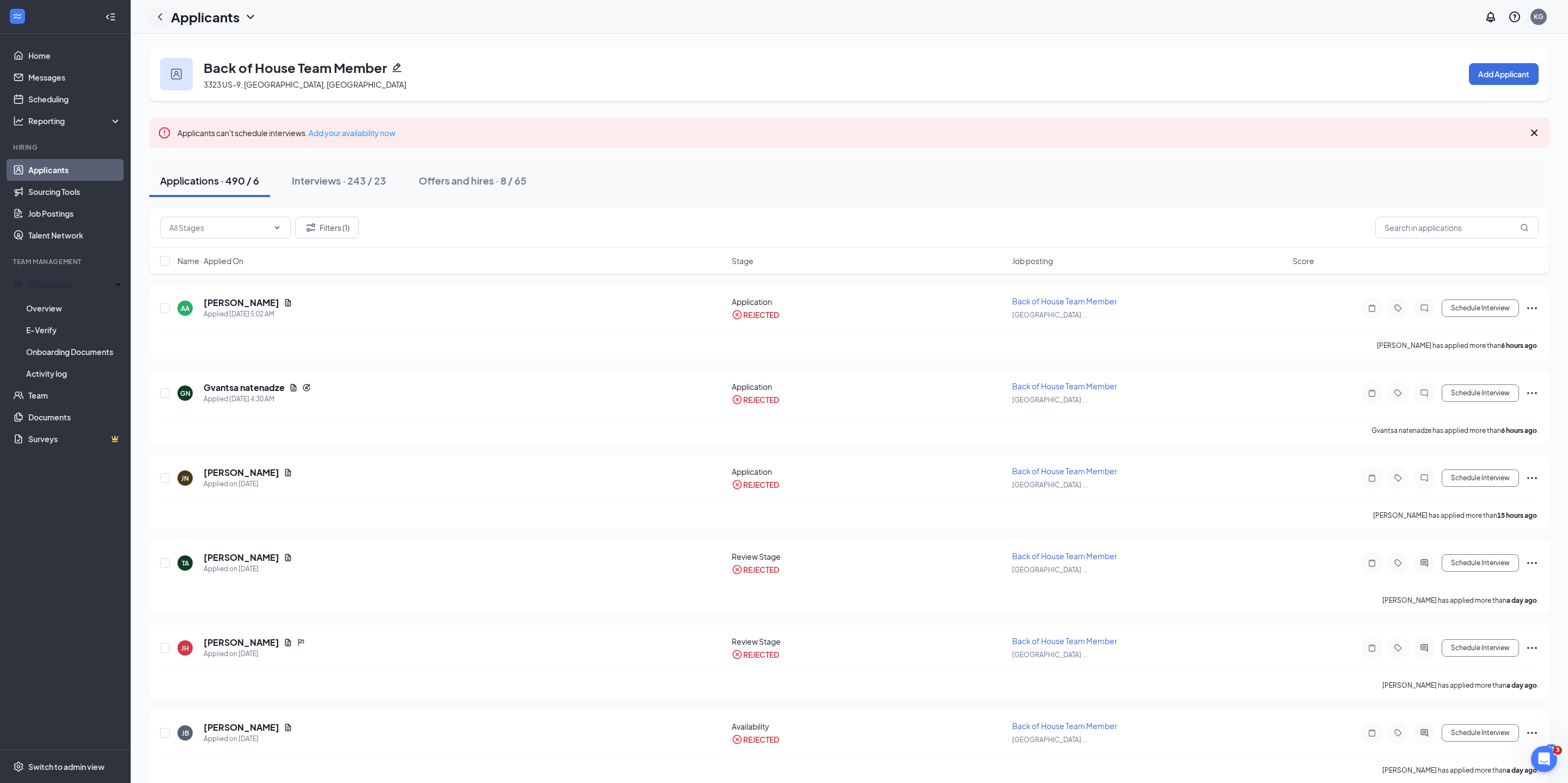
click at [160, 14] on icon "ChevronLeft" at bounding box center [160, 17] width 4 height 7
